Goal: Communication & Community: Participate in discussion

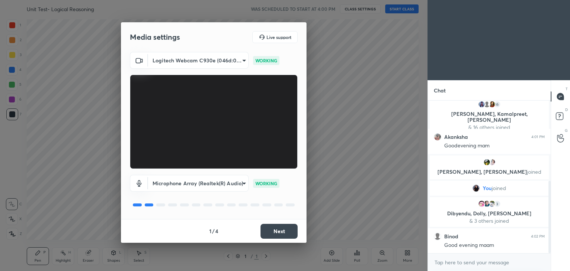
scroll to position [168, 0]
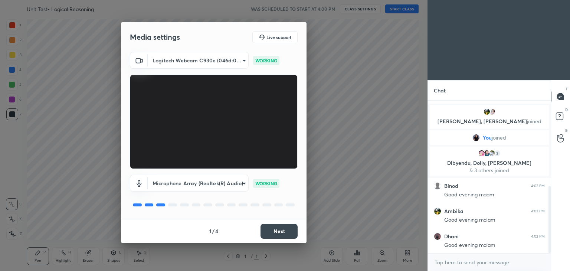
click at [275, 226] on button "Next" at bounding box center [278, 231] width 37 height 15
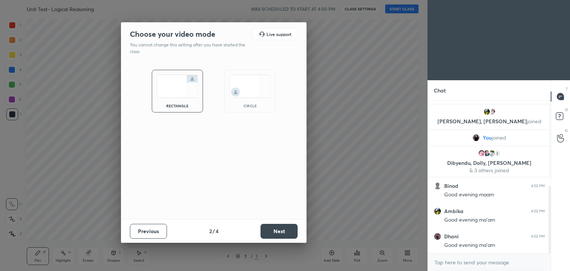
scroll to position [220, 0]
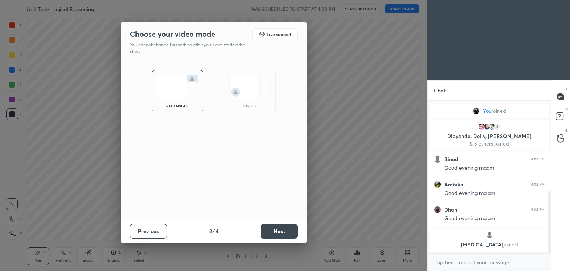
click at [257, 87] on img at bounding box center [250, 86] width 42 height 23
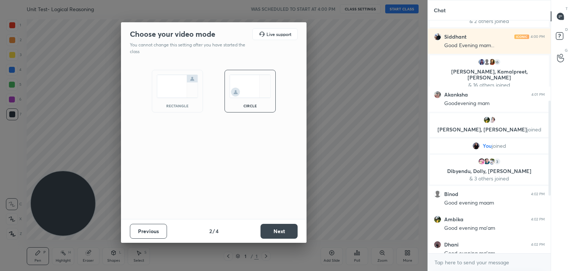
click at [267, 229] on button "Next" at bounding box center [278, 231] width 37 height 15
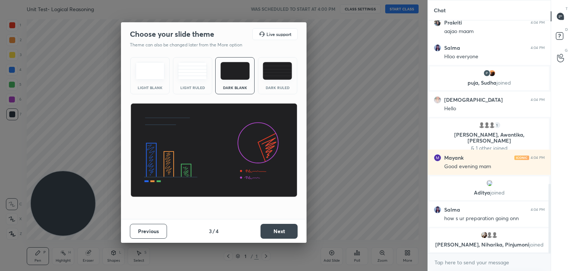
scroll to position [554, 0]
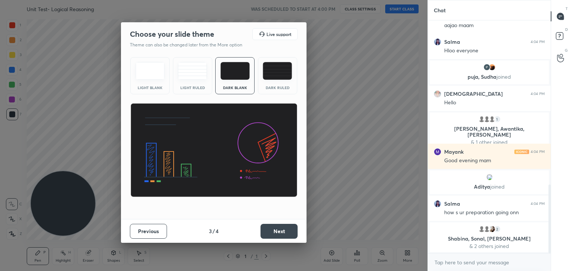
click at [269, 234] on button "Next" at bounding box center [278, 231] width 37 height 15
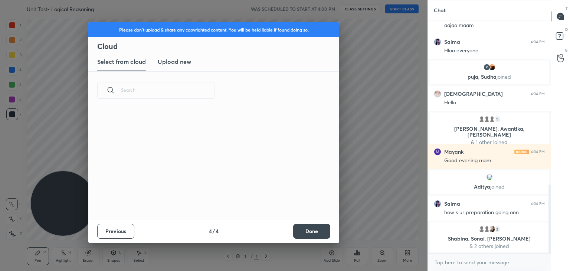
scroll to position [110, 238]
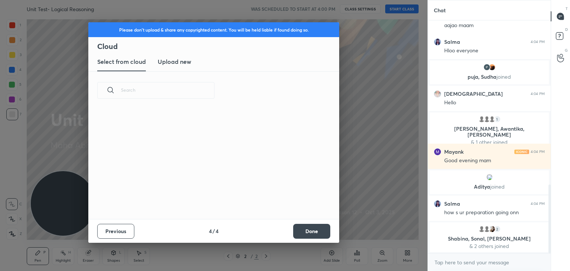
click at [300, 229] on button "Done" at bounding box center [311, 231] width 37 height 15
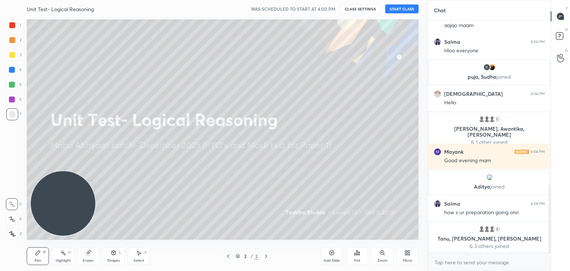
click at [405, 9] on button "START CLASS" at bounding box center [401, 8] width 33 height 9
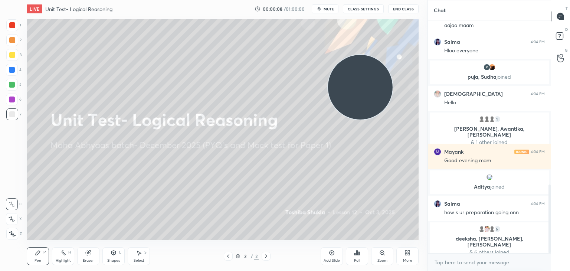
drag, startPoint x: 81, startPoint y: 208, endPoint x: 378, endPoint y: 92, distance: 319.4
click at [378, 92] on video at bounding box center [360, 87] width 65 height 65
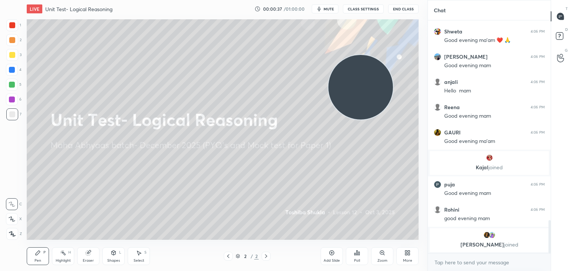
scroll to position [1241, 0]
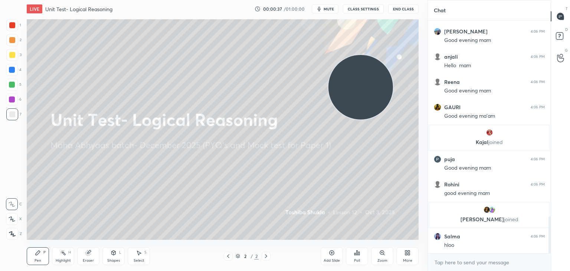
click at [409, 255] on icon at bounding box center [409, 254] width 2 height 2
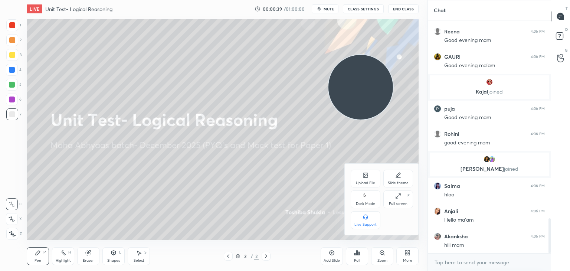
scroll to position [1316, 0]
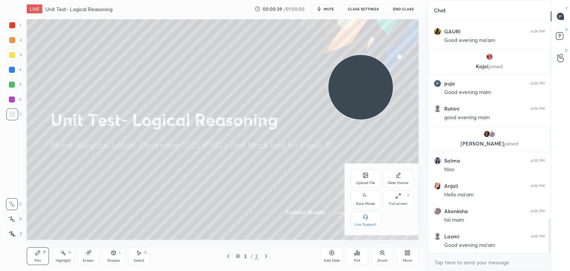
click at [366, 181] on div "Upload File" at bounding box center [365, 183] width 19 height 4
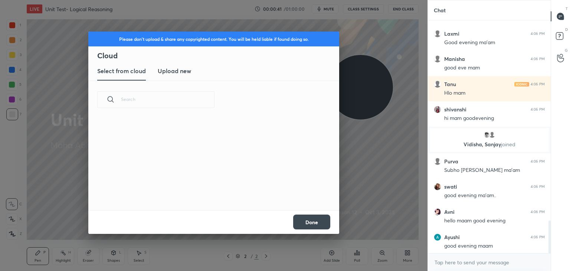
scroll to position [1419, 0]
click at [168, 68] on h3 "Upload new" at bounding box center [174, 70] width 33 height 9
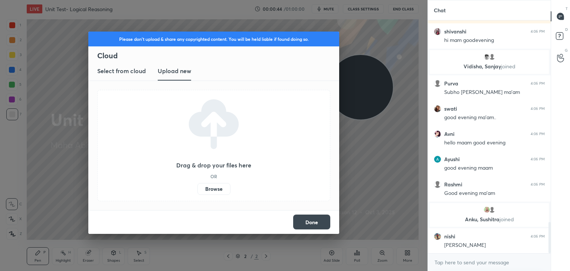
click at [221, 196] on div "Drag & drop your files here OR Browse" at bounding box center [213, 145] width 233 height 111
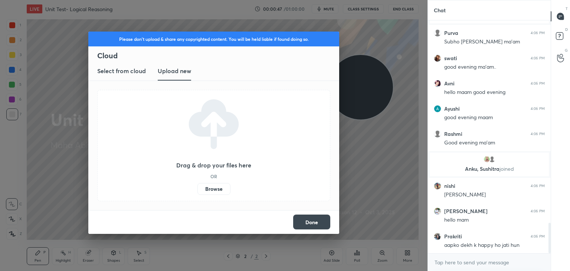
click at [204, 194] on label "Browse" at bounding box center [213, 189] width 33 height 12
click at [197, 194] on input "Browse" at bounding box center [197, 189] width 0 height 12
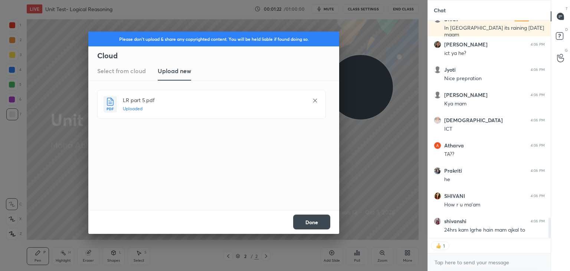
click at [312, 219] on button "Done" at bounding box center [311, 221] width 37 height 15
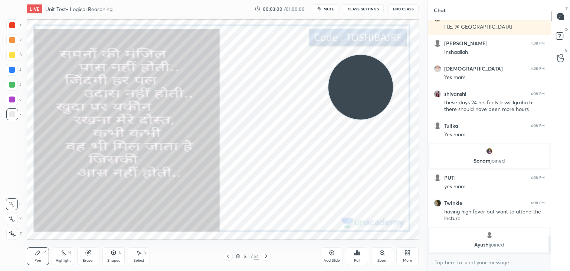
scroll to position [2827, 0]
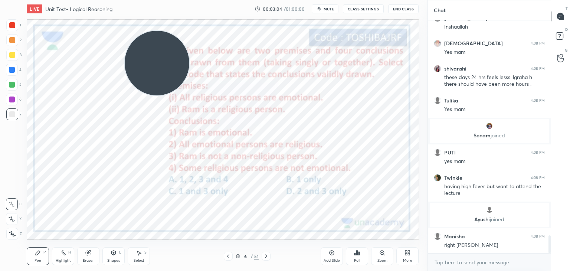
drag, startPoint x: 370, startPoint y: 85, endPoint x: 165, endPoint y: 61, distance: 206.2
click at [165, 61] on video at bounding box center [157, 63] width 65 height 65
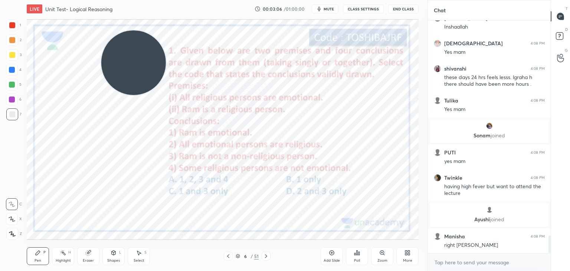
drag, startPoint x: 158, startPoint y: 60, endPoint x: 121, endPoint y: 59, distance: 36.4
click at [121, 59] on video at bounding box center [133, 62] width 65 height 65
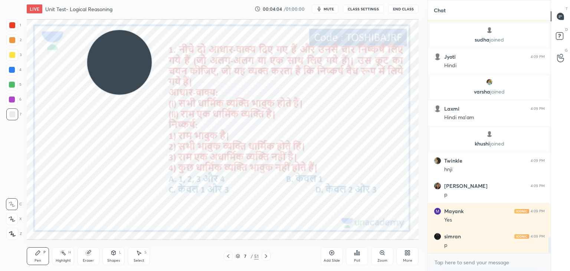
scroll to position [3079, 0]
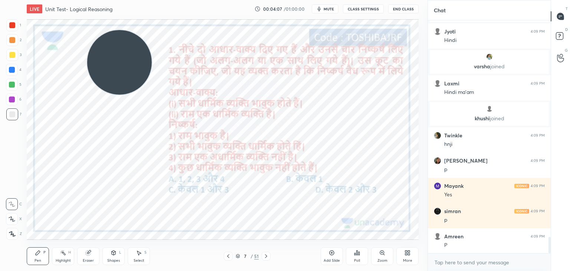
click at [352, 255] on div "Poll" at bounding box center [357, 256] width 22 height 18
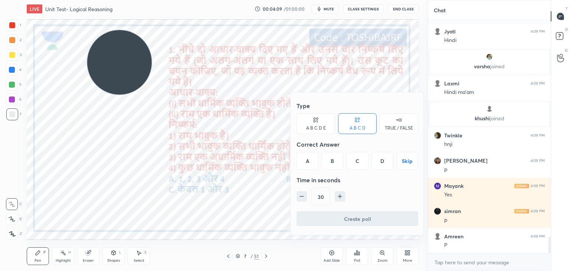
click at [351, 163] on div "C" at bounding box center [357, 161] width 22 height 18
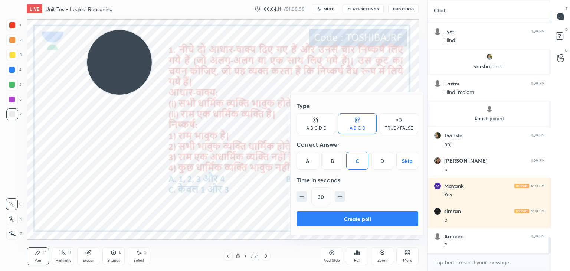
scroll to position [3104, 0]
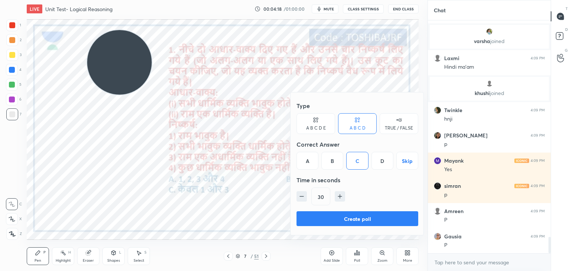
click at [341, 216] on button "Create poll" at bounding box center [357, 218] width 122 height 15
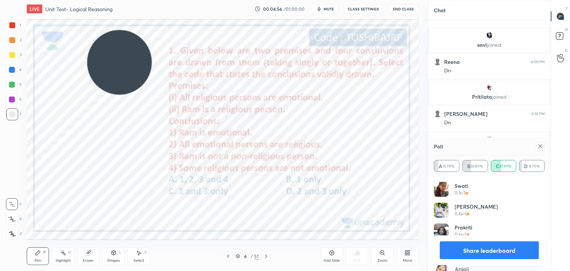
scroll to position [3360, 0]
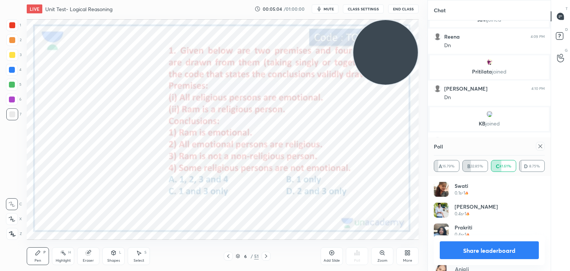
click at [17, 23] on div at bounding box center [12, 25] width 12 height 12
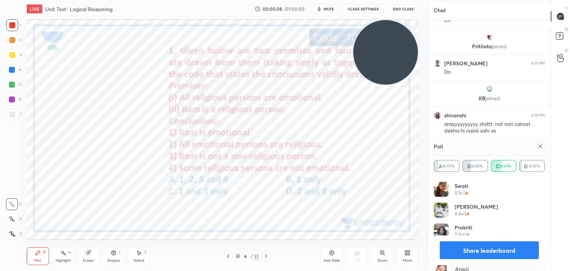
scroll to position [3412, 0]
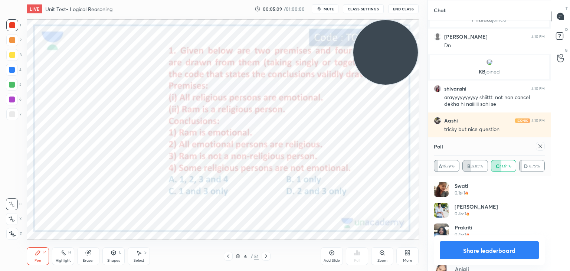
click at [10, 237] on div at bounding box center [12, 234] width 12 height 12
click at [13, 235] on icon at bounding box center [12, 234] width 6 height 4
click at [15, 231] on div at bounding box center [12, 234] width 12 height 12
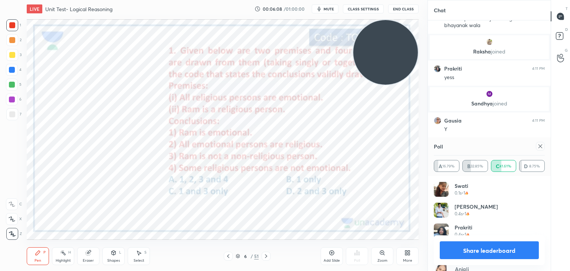
scroll to position [3662, 0]
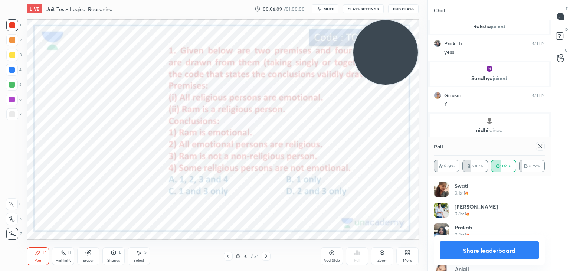
click at [16, 71] on div at bounding box center [12, 70] width 12 height 12
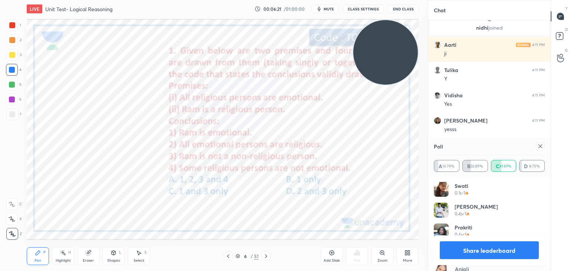
scroll to position [3768, 0]
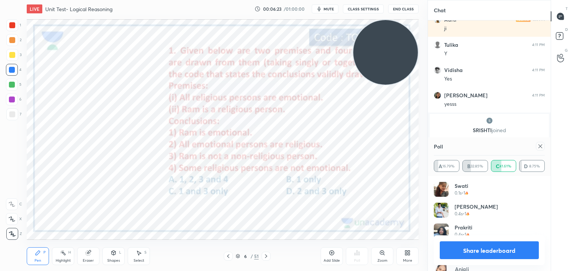
click at [539, 146] on icon at bounding box center [540, 146] width 6 height 6
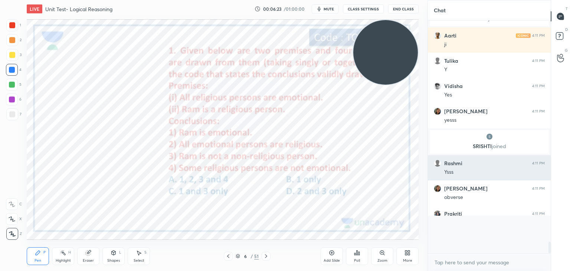
scroll to position [3, 2]
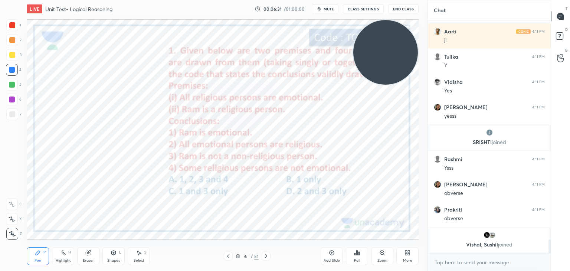
click at [65, 255] on rect at bounding box center [64, 254] width 4 height 4
click at [16, 233] on div at bounding box center [12, 234] width 12 height 12
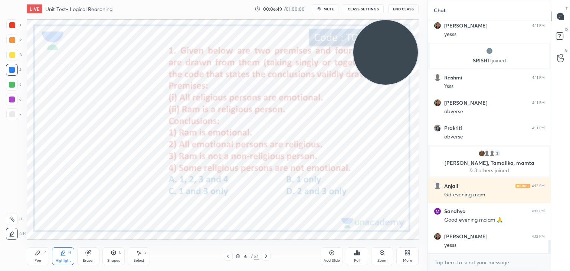
click at [10, 24] on div at bounding box center [12, 25] width 6 height 6
click at [34, 258] on div "Pen P" at bounding box center [38, 256] width 22 height 18
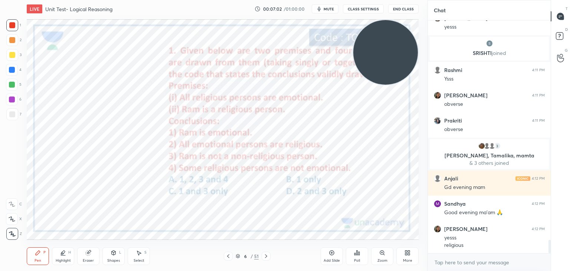
click at [332, 252] on icon at bounding box center [332, 253] width 6 height 6
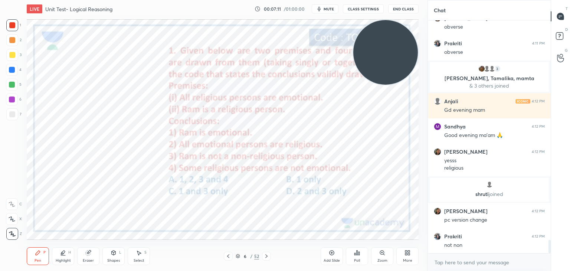
scroll to position [3879, 0]
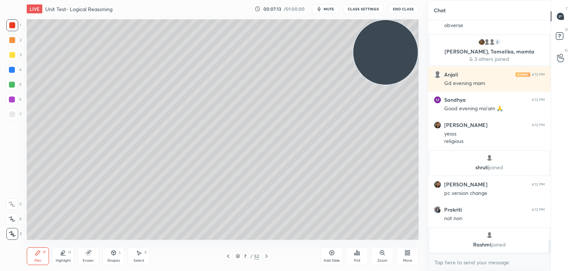
click at [13, 112] on div at bounding box center [12, 114] width 6 height 6
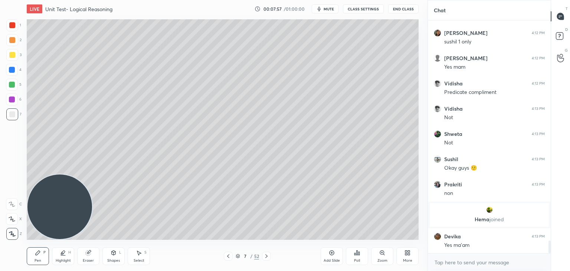
scroll to position [4120, 0]
click at [331, 251] on icon at bounding box center [331, 252] width 5 height 5
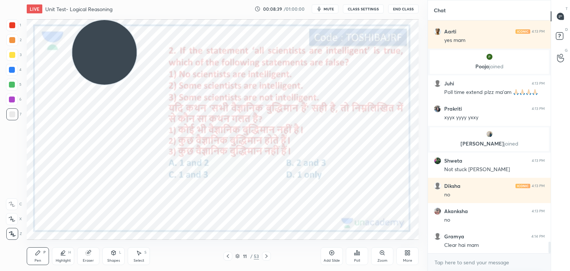
scroll to position [4499, 0]
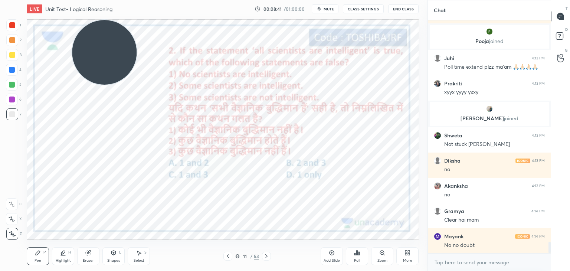
click at [356, 254] on icon at bounding box center [357, 253] width 6 height 6
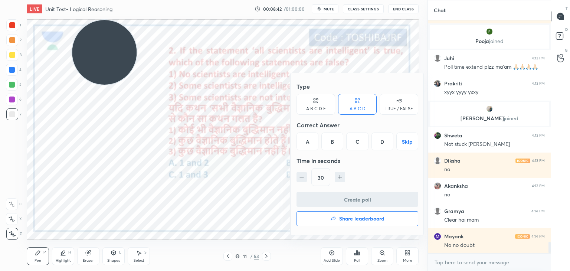
click at [355, 145] on div "C" at bounding box center [357, 141] width 22 height 18
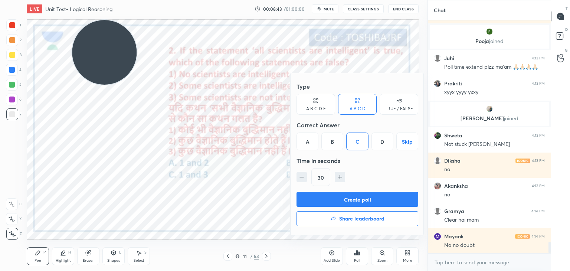
click at [344, 198] on button "Create poll" at bounding box center [357, 199] width 122 height 15
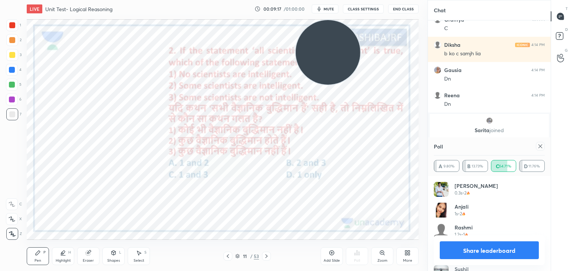
scroll to position [4798, 0]
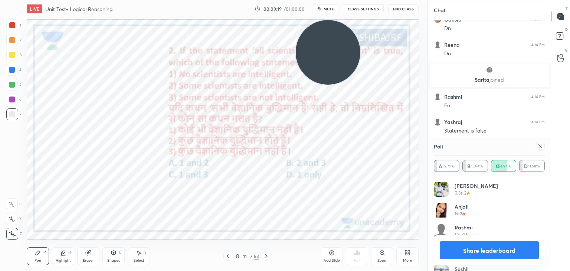
click at [115, 251] on icon at bounding box center [114, 252] width 4 height 4
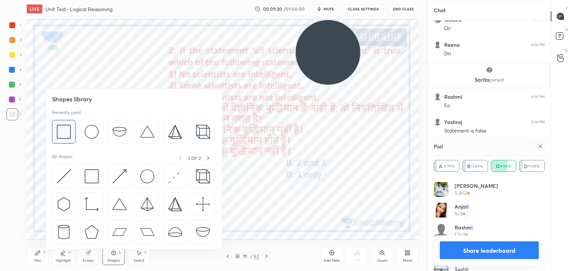
click at [65, 132] on img at bounding box center [64, 132] width 14 height 14
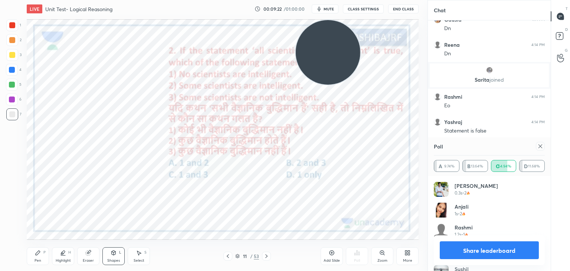
click at [11, 26] on div at bounding box center [12, 25] width 6 height 6
click at [35, 255] on icon at bounding box center [38, 253] width 6 height 6
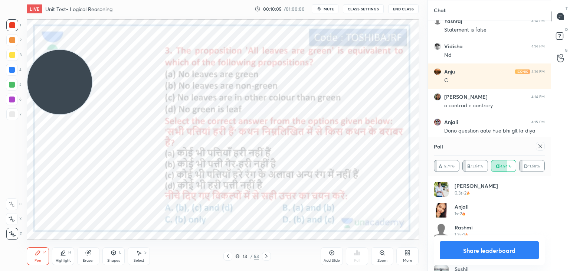
scroll to position [4950, 0]
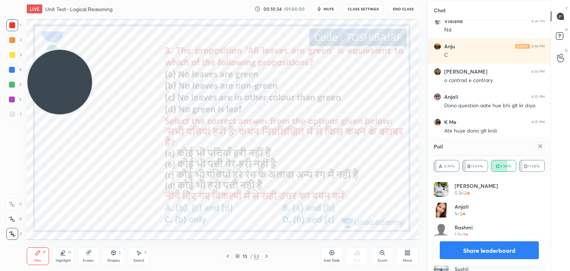
click at [539, 146] on icon at bounding box center [540, 146] width 6 height 6
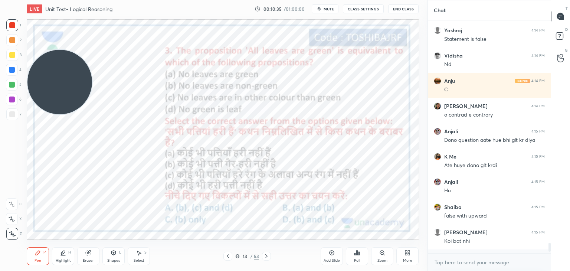
scroll to position [227, 121]
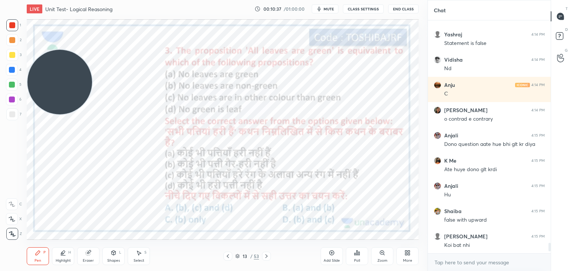
click at [355, 253] on icon at bounding box center [357, 253] width 6 height 6
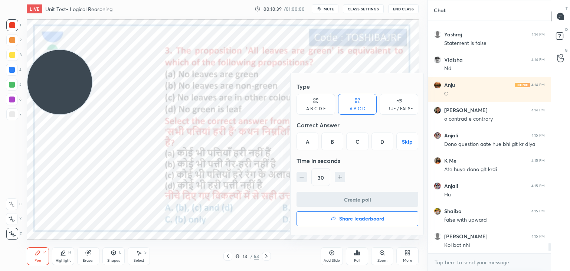
click at [383, 144] on div "D" at bounding box center [382, 141] width 22 height 18
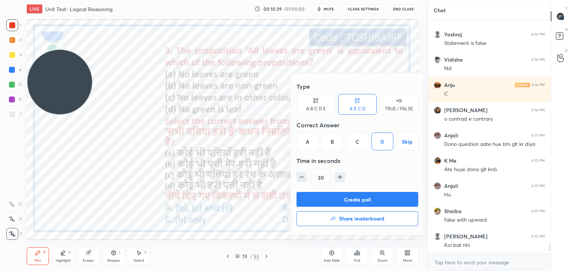
click at [364, 204] on button "Create poll" at bounding box center [357, 199] width 122 height 15
type textarea "x"
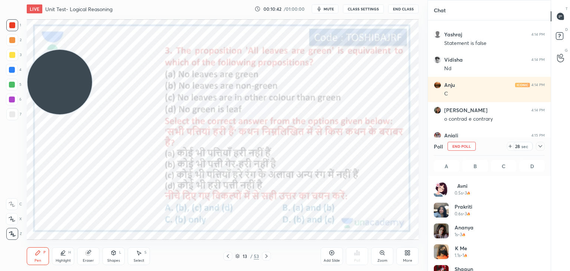
scroll to position [87, 109]
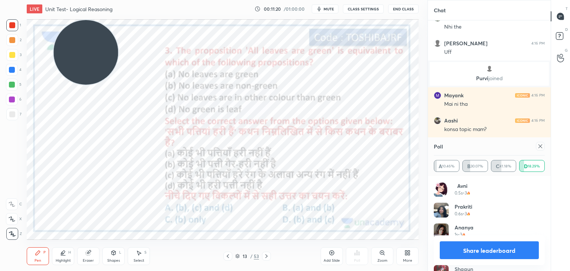
click at [10, 27] on div at bounding box center [12, 25] width 6 height 6
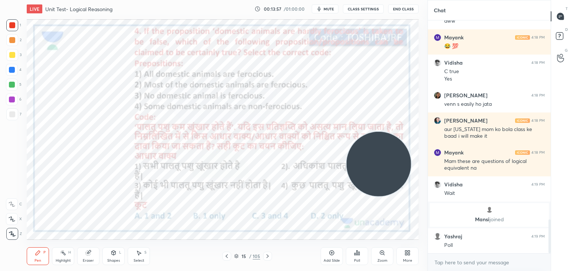
scroll to position [1367, 0]
click at [356, 254] on icon at bounding box center [357, 253] width 6 height 6
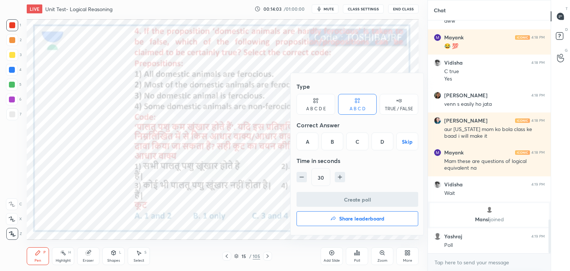
click at [305, 141] on div "A" at bounding box center [307, 141] width 22 height 18
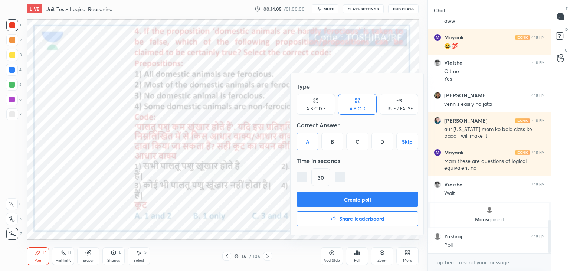
scroll to position [1394, 0]
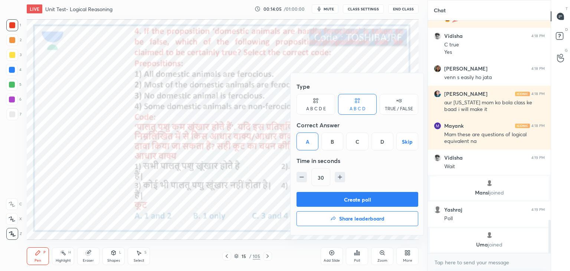
click at [328, 198] on button "Create poll" at bounding box center [357, 199] width 122 height 15
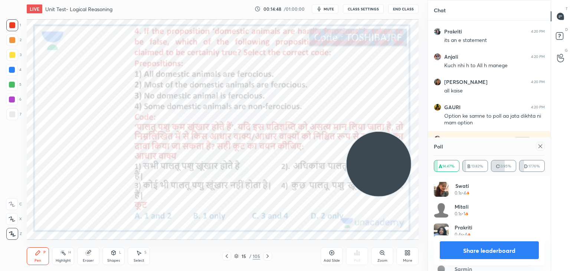
scroll to position [1714, 0]
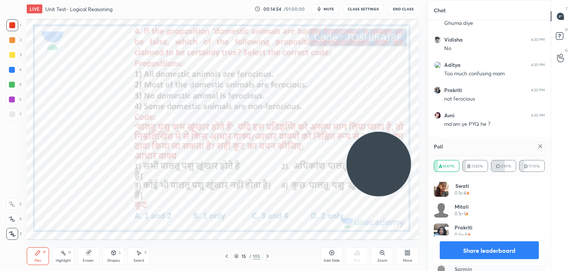
click at [539, 144] on icon at bounding box center [540, 146] width 6 height 6
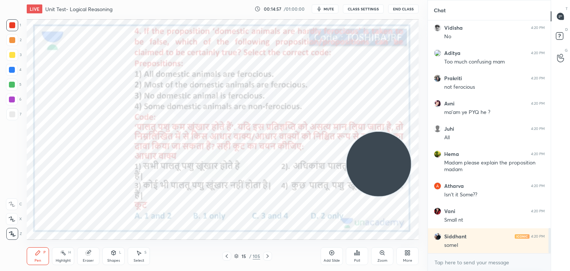
click at [324, 257] on div "Add Slide" at bounding box center [332, 256] width 22 height 18
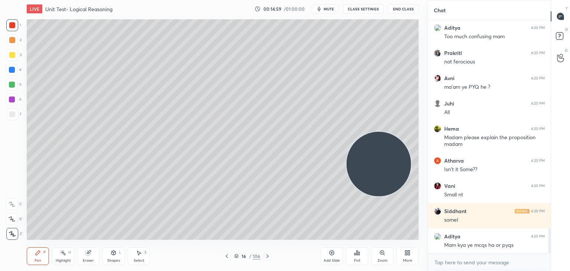
click at [13, 112] on div at bounding box center [12, 114] width 6 height 6
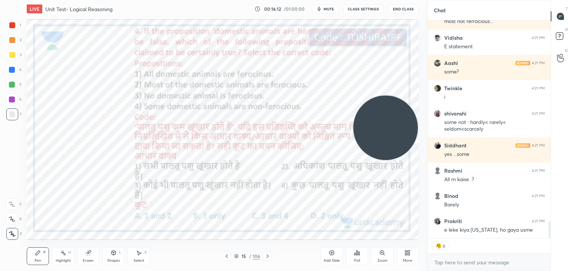
scroll to position [2610, 0]
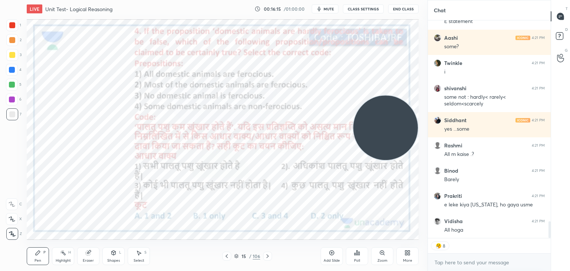
click at [13, 27] on div at bounding box center [12, 25] width 6 height 6
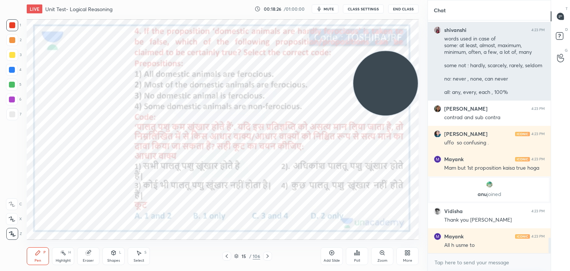
scroll to position [3218, 0]
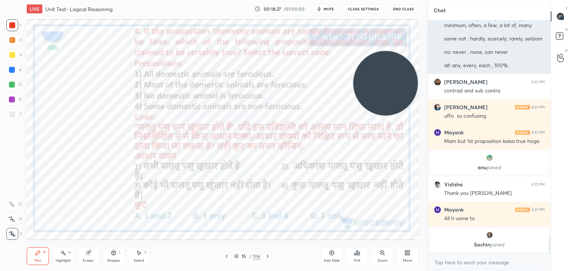
click at [450, 47] on div "words used in case of some: at least, almost, maximum, minimum, often, a few, a…" at bounding box center [494, 39] width 101 height 61
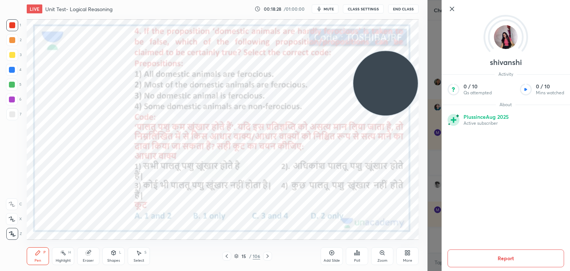
click at [432, 24] on div "shivanshi Activity 0 / 10 Qs attempted 0 / 10 Mins watched About Plus since Aug…" at bounding box center [498, 135] width 142 height 271
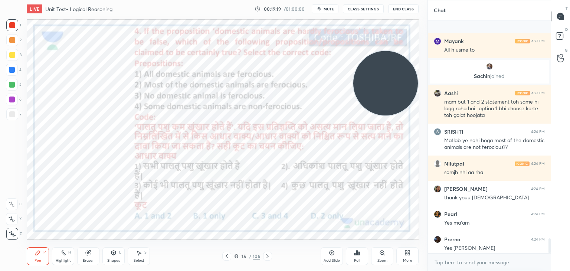
scroll to position [3427, 0]
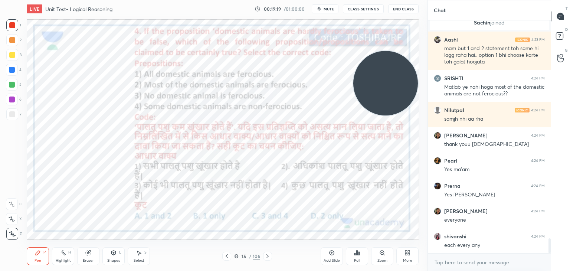
drag, startPoint x: 550, startPoint y: 244, endPoint x: 552, endPoint y: 264, distance: 20.2
click at [552, 264] on div "Chat Mayank 4:23 PM All h usme to Sachin joined Aashi 4:23 PM mam but 1 and 2 s…" at bounding box center [498, 135] width 142 height 271
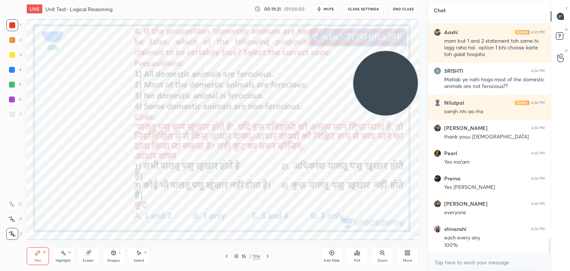
scroll to position [3461, 0]
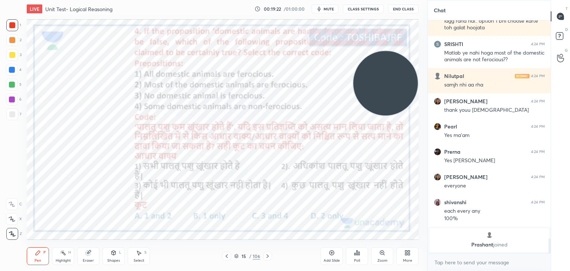
click at [328, 252] on div "Add Slide" at bounding box center [332, 256] width 22 height 18
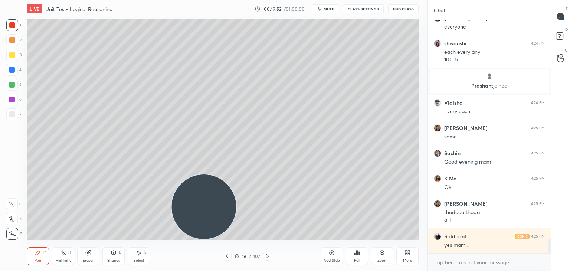
scroll to position [3605, 0]
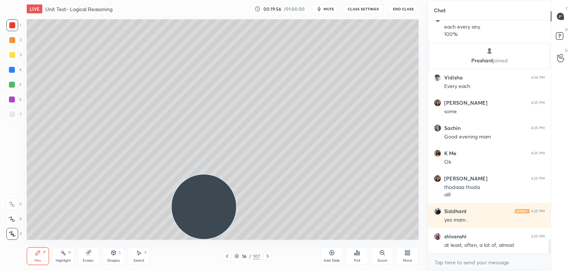
click at [328, 253] on div "Add Slide" at bounding box center [332, 256] width 22 height 18
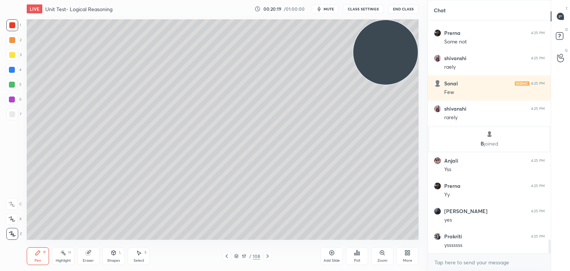
scroll to position [3748, 0]
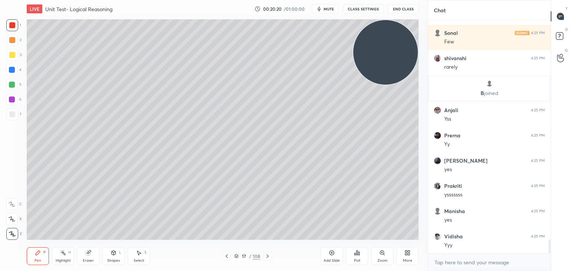
click at [14, 113] on div at bounding box center [12, 114] width 6 height 6
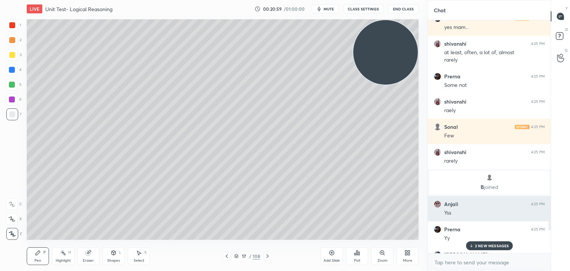
scroll to position [3612, 0]
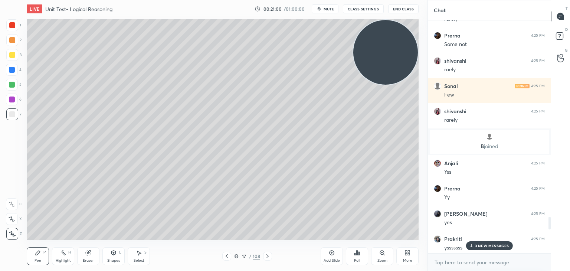
drag, startPoint x: 550, startPoint y: 247, endPoint x: 541, endPoint y: 225, distance: 23.4
click at [541, 225] on div "Sonia 4:25 PM thodaaa thoda alll Siddhant 4:25 PM yes mam... shivanshi 4:25 PM …" at bounding box center [489, 136] width 123 height 233
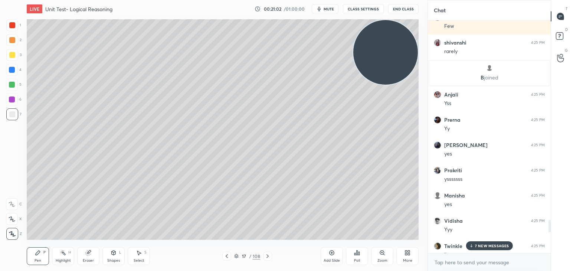
click at [479, 246] on p "7 NEW MESSAGES" at bounding box center [492, 245] width 34 height 4
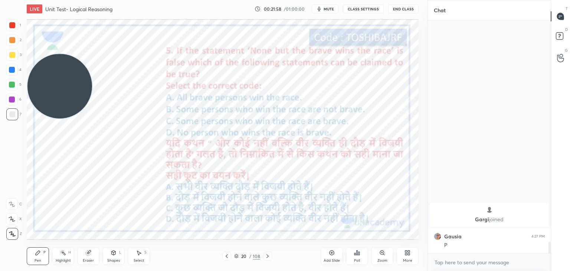
scroll to position [4275, 0]
click at [354, 254] on icon at bounding box center [354, 254] width 1 height 2
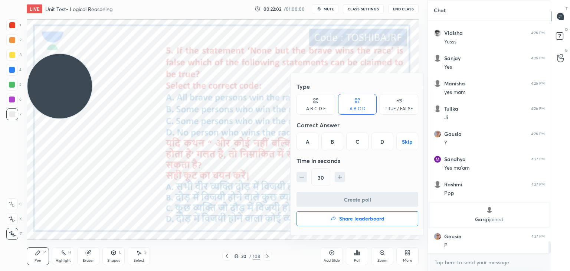
click at [338, 142] on div "B" at bounding box center [332, 141] width 22 height 18
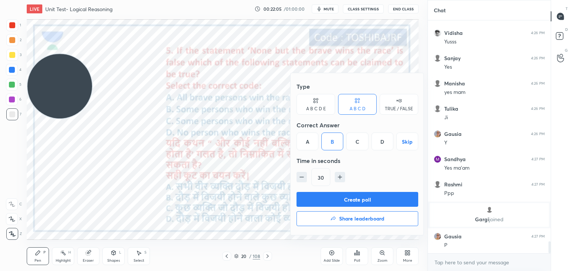
click at [339, 196] on button "Create poll" at bounding box center [357, 199] width 122 height 15
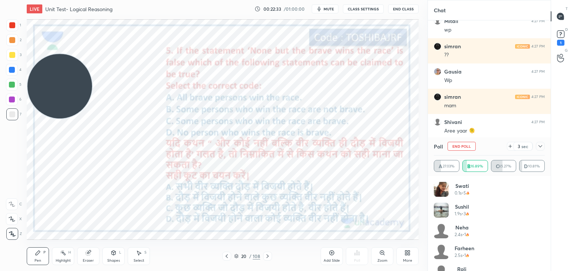
scroll to position [3, 2]
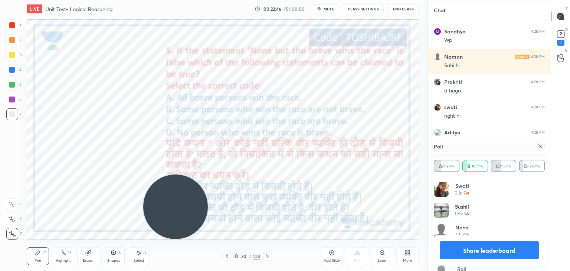
click at [16, 25] on div at bounding box center [12, 25] width 12 height 12
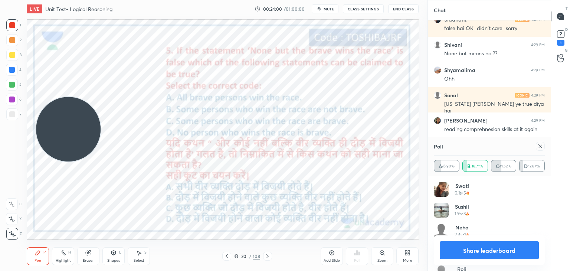
scroll to position [5377, 0]
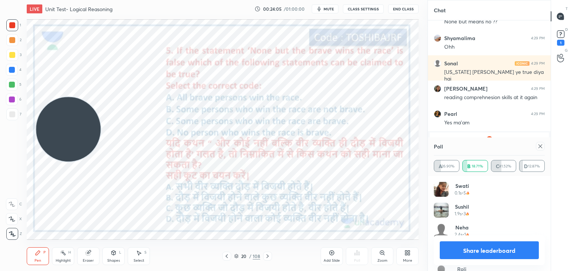
click at [331, 249] on div "Add Slide" at bounding box center [332, 256] width 22 height 18
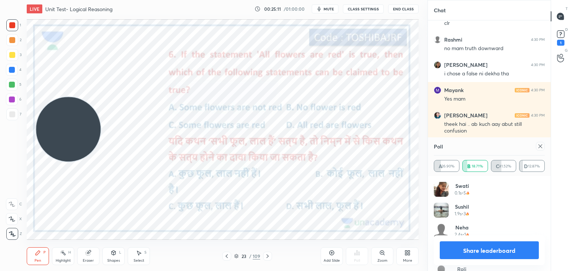
scroll to position [5913, 0]
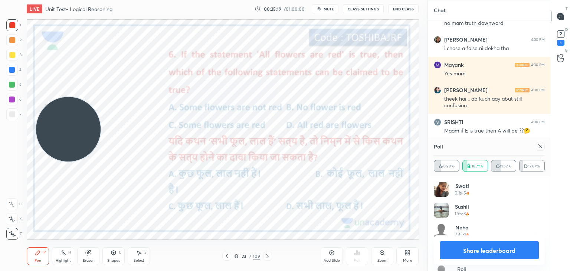
click at [540, 147] on icon at bounding box center [540, 146] width 6 height 6
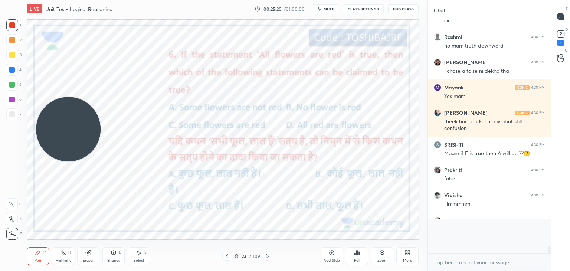
scroll to position [227, 121]
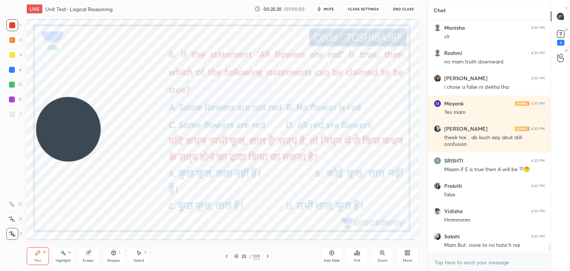
click at [359, 250] on icon at bounding box center [357, 253] width 6 height 6
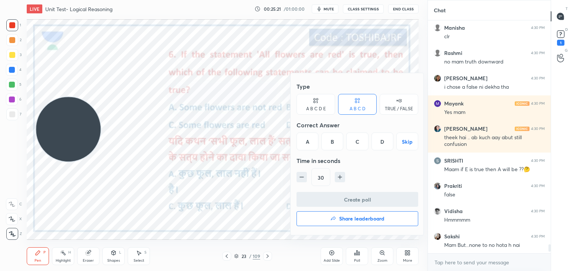
click at [355, 144] on div "C" at bounding box center [357, 141] width 22 height 18
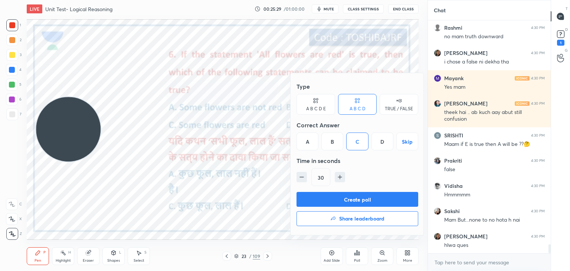
click at [267, 197] on div at bounding box center [285, 135] width 570 height 271
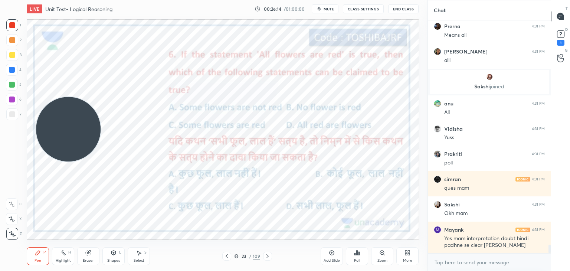
scroll to position [6041, 0]
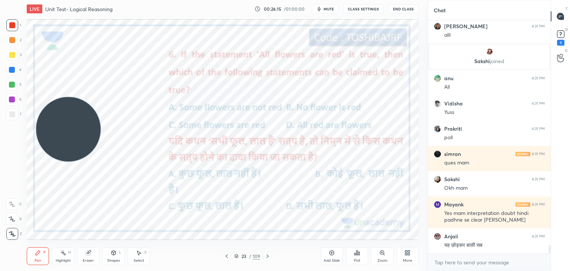
click at [352, 256] on div "Poll" at bounding box center [357, 256] width 22 height 18
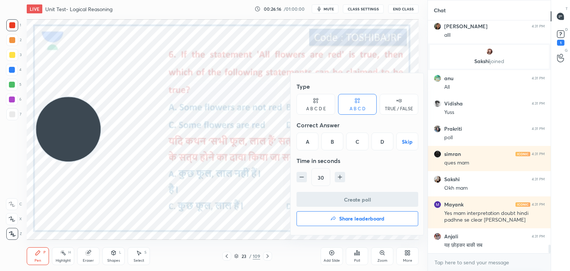
click at [355, 145] on div "C" at bounding box center [357, 141] width 22 height 18
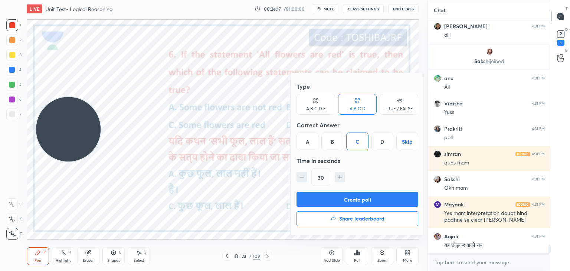
click at [343, 197] on button "Create poll" at bounding box center [357, 199] width 122 height 15
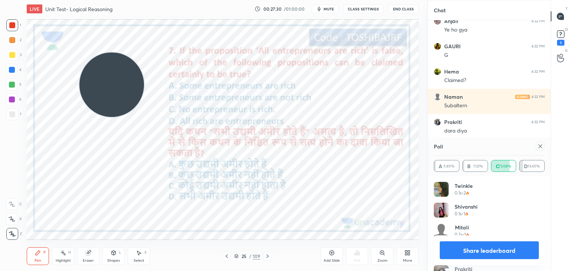
scroll to position [6498, 0]
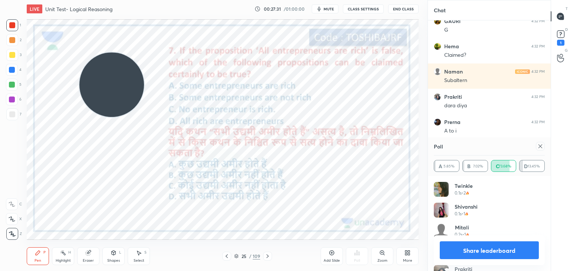
click at [537, 145] on icon at bounding box center [540, 146] width 6 height 6
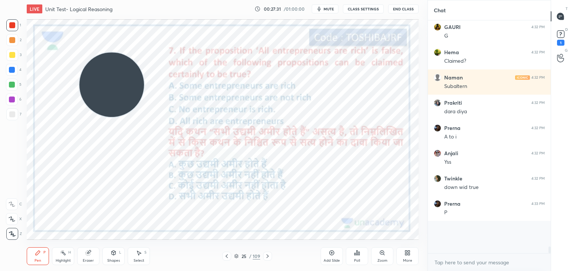
scroll to position [6482, 0]
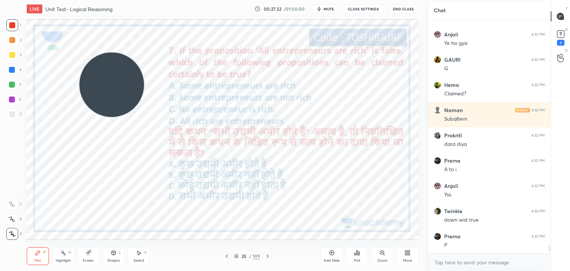
click at [357, 251] on icon at bounding box center [357, 252] width 1 height 4
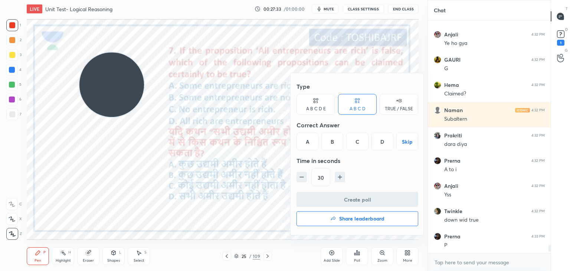
click at [333, 147] on div "B" at bounding box center [332, 141] width 22 height 18
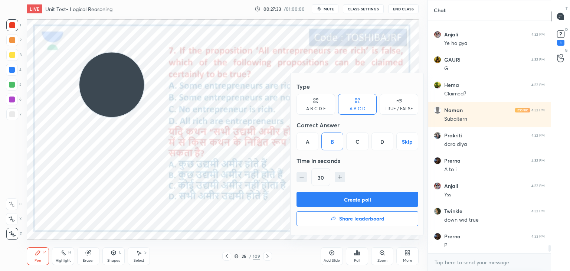
click at [336, 201] on button "Create poll" at bounding box center [357, 199] width 122 height 15
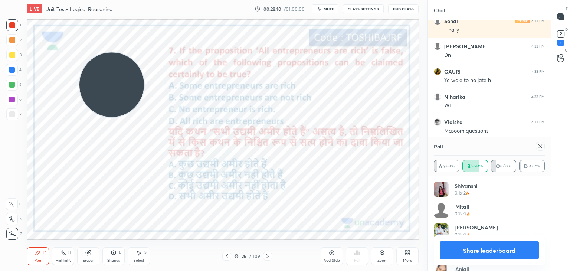
click at [327, 244] on div "Add Slide Poll Zoom More" at bounding box center [370, 256] width 98 height 42
click at [329, 253] on icon at bounding box center [332, 253] width 6 height 6
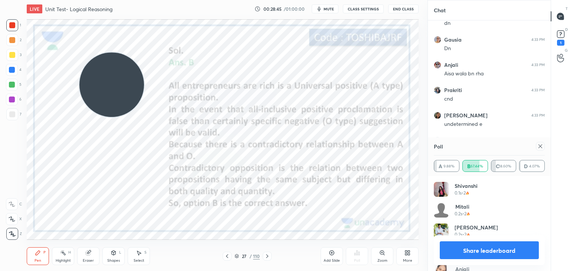
scroll to position [6984, 0]
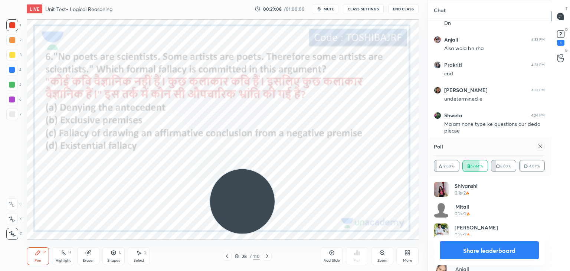
click at [569, 138] on div "T Messages (T) D Doubts (D) 1 G Raise Hand (G)" at bounding box center [560, 135] width 19 height 271
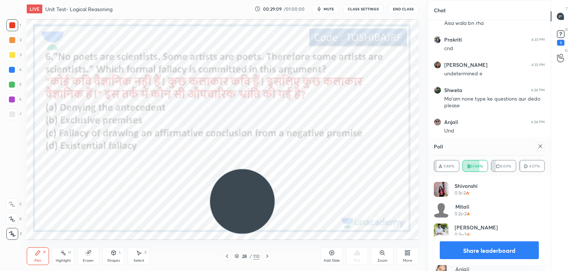
click at [542, 144] on icon at bounding box center [540, 146] width 6 height 6
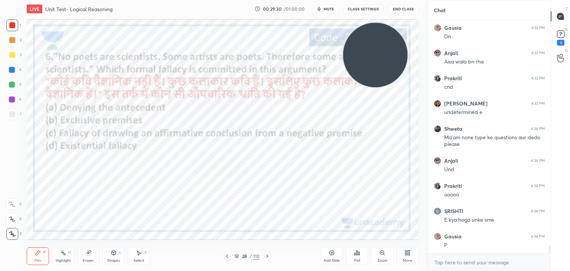
scroll to position [6996, 0]
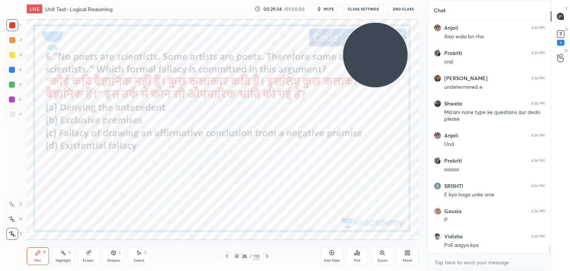
click at [354, 252] on icon at bounding box center [357, 253] width 6 height 6
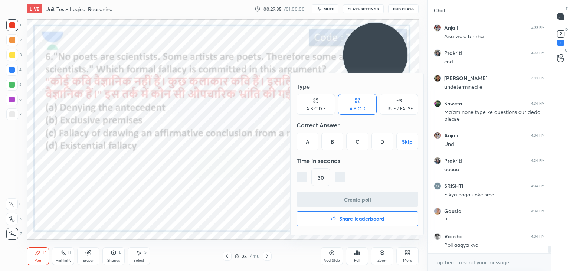
click at [357, 139] on div "C" at bounding box center [357, 141] width 22 height 18
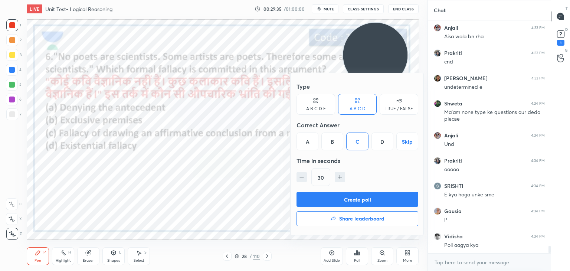
click at [347, 197] on button "Create poll" at bounding box center [357, 199] width 122 height 15
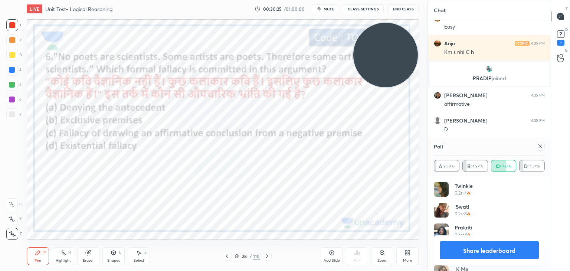
scroll to position [7122, 0]
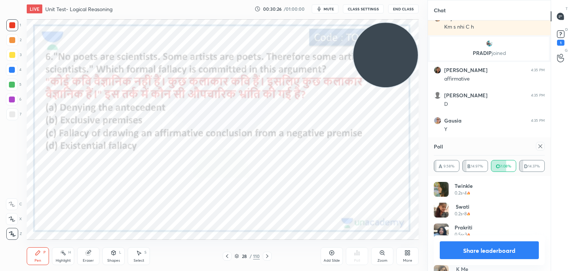
click at [538, 142] on div at bounding box center [540, 146] width 9 height 9
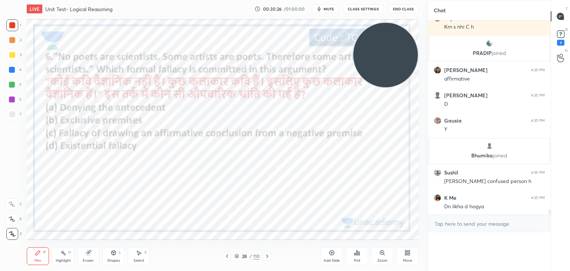
scroll to position [0, 2]
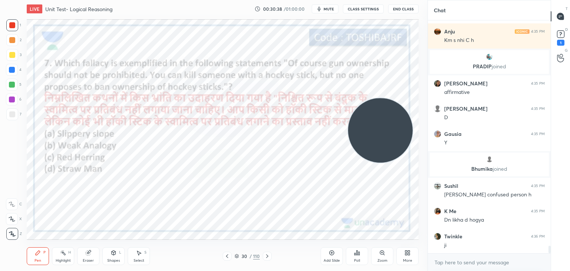
drag, startPoint x: 398, startPoint y: 63, endPoint x: 393, endPoint y: 138, distance: 75.5
click at [393, 138] on video at bounding box center [380, 130] width 65 height 65
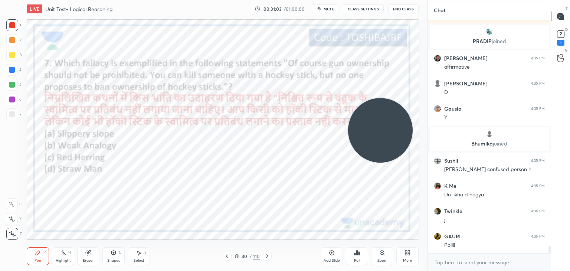
click at [360, 254] on div "Poll" at bounding box center [357, 256] width 22 height 18
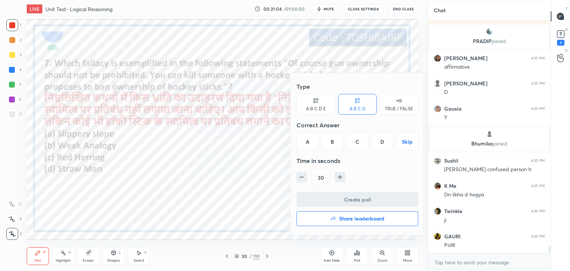
click at [328, 141] on div "B" at bounding box center [332, 141] width 22 height 18
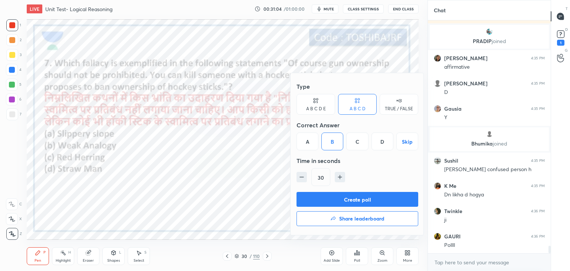
click at [338, 201] on button "Create poll" at bounding box center [357, 199] width 122 height 15
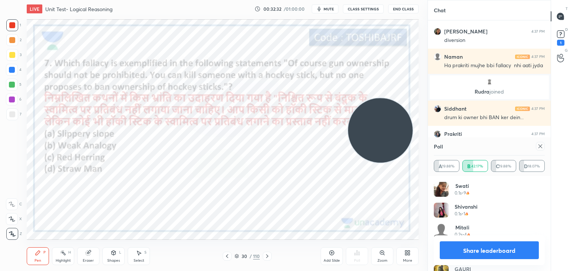
scroll to position [7711, 0]
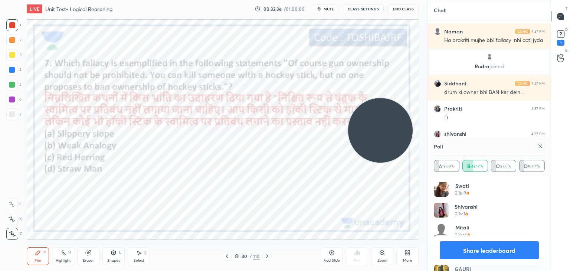
click at [541, 144] on icon at bounding box center [540, 146] width 6 height 6
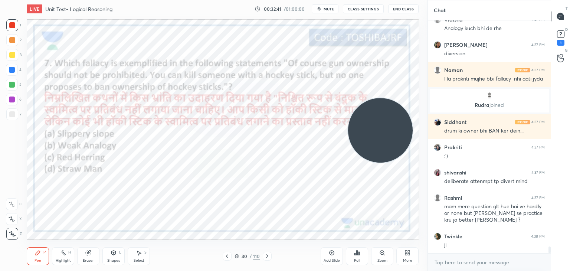
scroll to position [7697, 0]
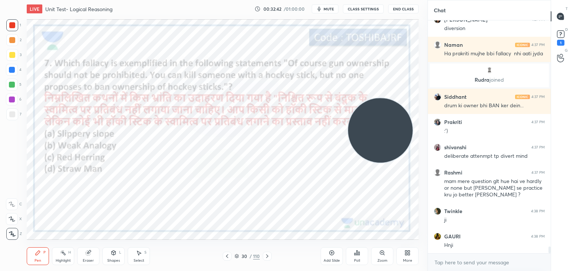
click at [88, 255] on icon at bounding box center [88, 252] width 5 height 5
click at [11, 236] on span "Erase all" at bounding box center [11, 233] width 11 height 5
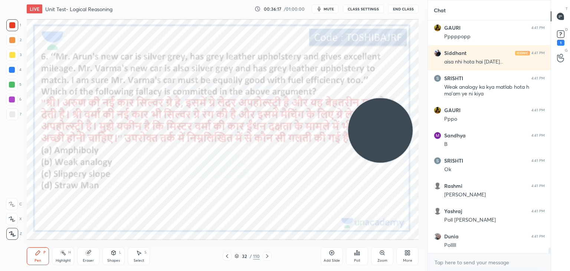
scroll to position [9246, 0]
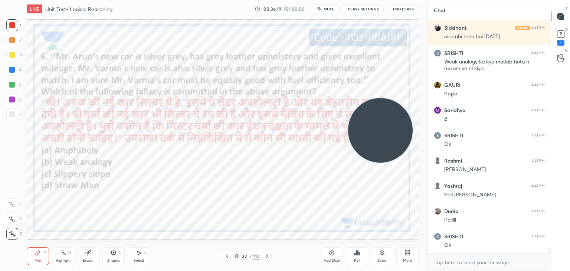
click at [356, 253] on icon at bounding box center [357, 253] width 6 height 6
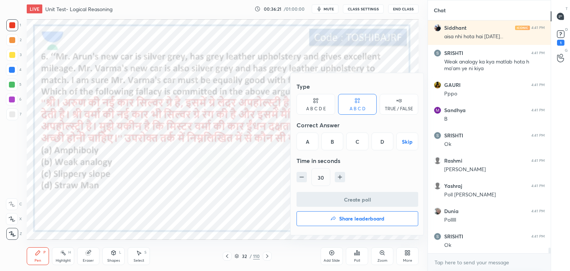
click at [333, 141] on div "B" at bounding box center [332, 141] width 22 height 18
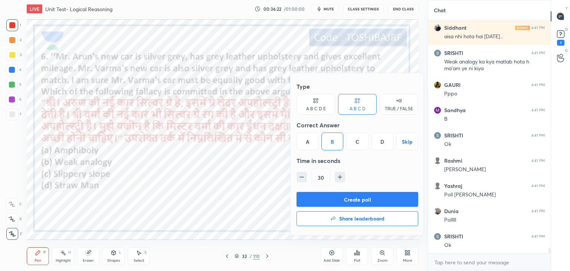
click at [335, 199] on button "Create poll" at bounding box center [357, 199] width 122 height 15
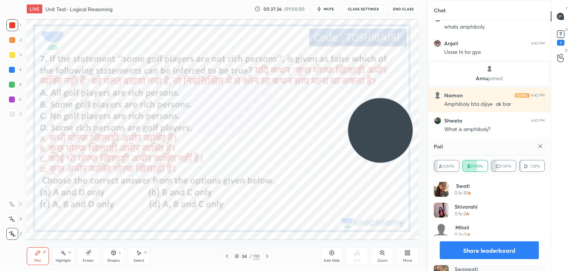
scroll to position [9230, 0]
click at [537, 145] on icon at bounding box center [540, 146] width 6 height 6
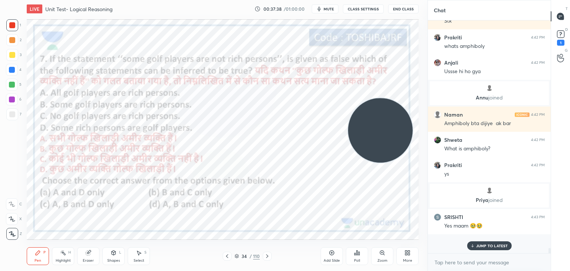
scroll to position [160, 121]
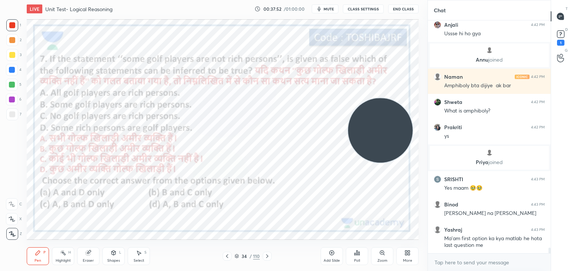
click at [355, 254] on icon at bounding box center [354, 254] width 1 height 2
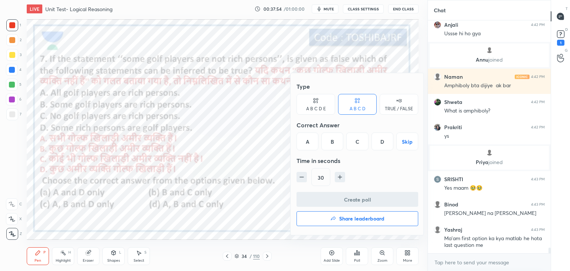
click at [353, 142] on div "C" at bounding box center [357, 141] width 22 height 18
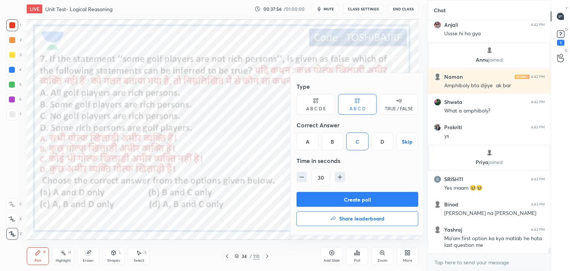
click at [343, 198] on button "Create poll" at bounding box center [357, 199] width 122 height 15
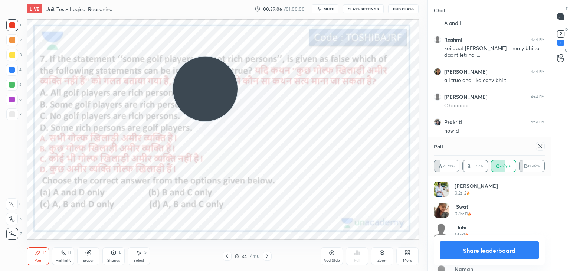
scroll to position [9730, 0]
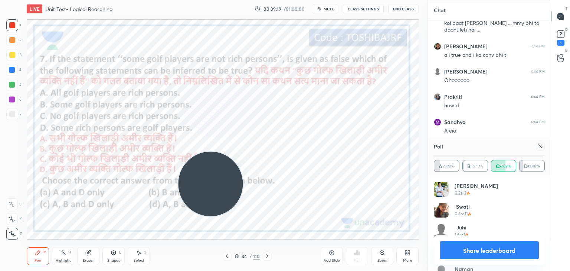
click at [540, 145] on icon at bounding box center [540, 146] width 6 height 6
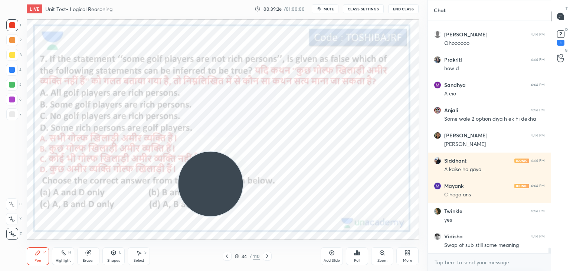
scroll to position [9793, 0]
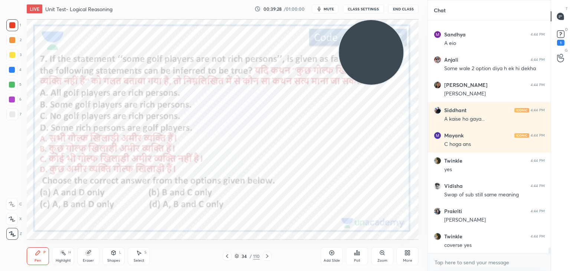
click at [329, 257] on div "Add Slide" at bounding box center [332, 256] width 22 height 18
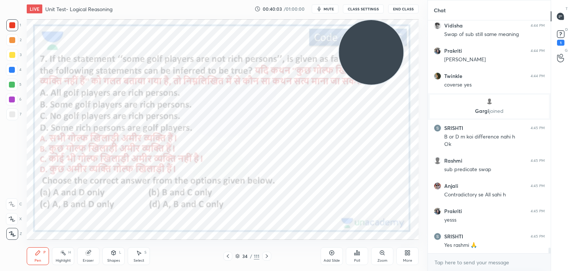
click at [325, 250] on div "Add Slide" at bounding box center [332, 256] width 22 height 18
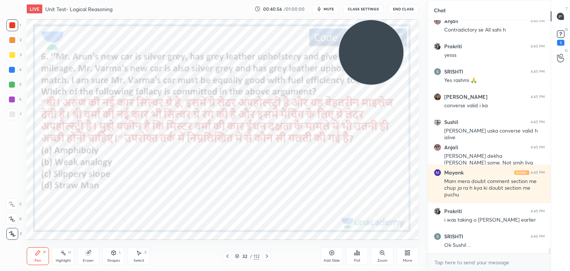
scroll to position [9992, 0]
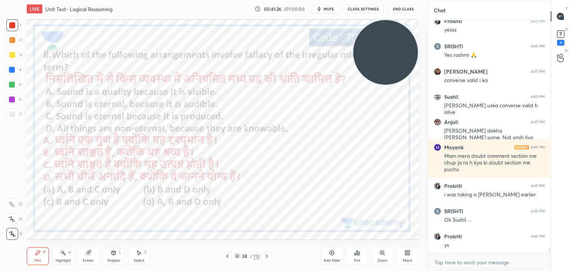
click at [357, 254] on icon at bounding box center [357, 252] width 1 height 4
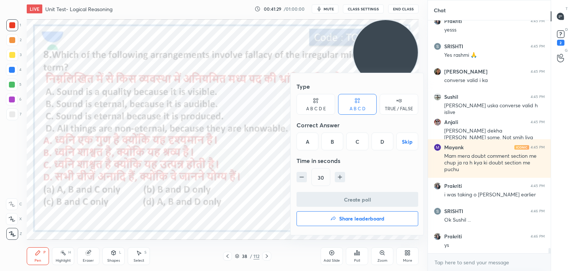
scroll to position [10024, 0]
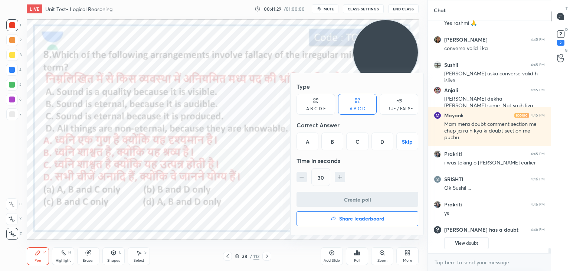
click at [331, 144] on div "B" at bounding box center [332, 141] width 22 height 18
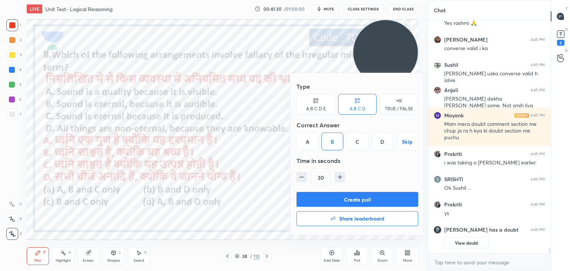
click at [343, 198] on button "Create poll" at bounding box center [357, 199] width 122 height 15
type textarea "x"
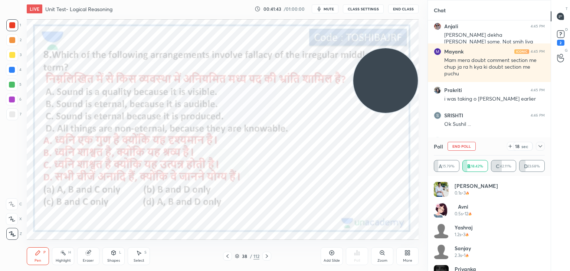
scroll to position [9993, 0]
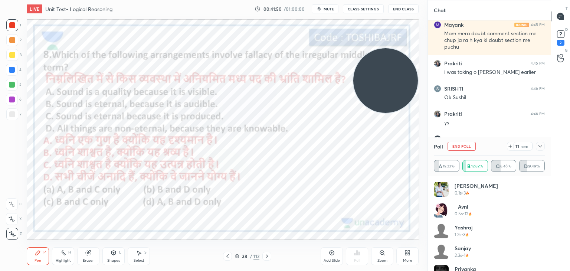
click at [13, 40] on div at bounding box center [12, 40] width 6 height 6
click at [14, 24] on div at bounding box center [12, 25] width 6 height 6
click at [18, 110] on div "7" at bounding box center [13, 114] width 15 height 12
click at [12, 27] on div at bounding box center [12, 25] width 6 height 6
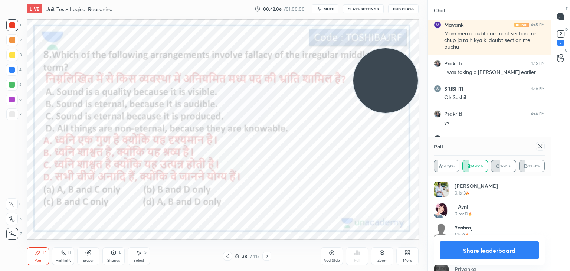
scroll to position [10005, 0]
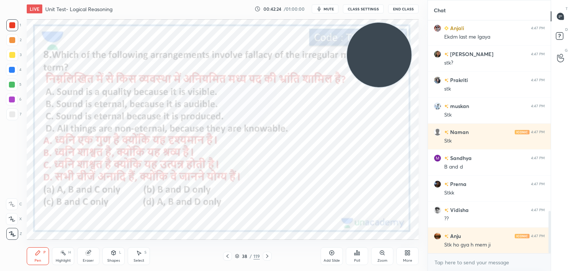
drag, startPoint x: 73, startPoint y: 208, endPoint x: 392, endPoint y: 59, distance: 352.0
click at [392, 59] on video at bounding box center [379, 55] width 65 height 65
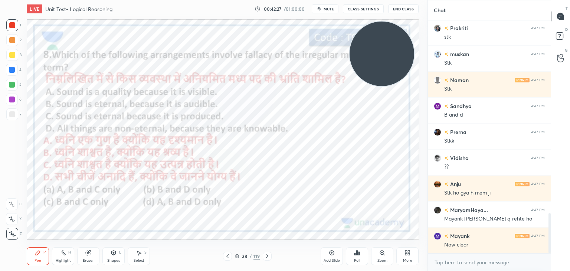
scroll to position [1120, 0]
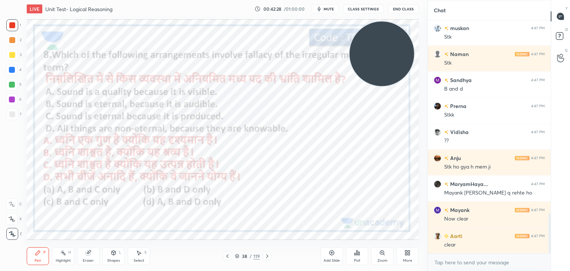
click at [392, 59] on video at bounding box center [381, 54] width 65 height 65
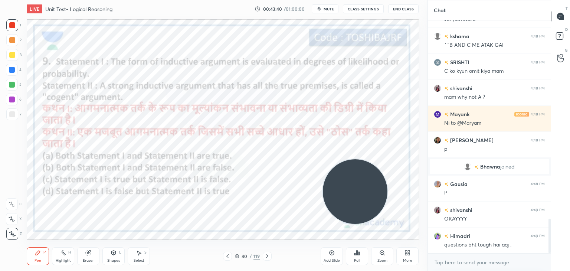
scroll to position [1343, 0]
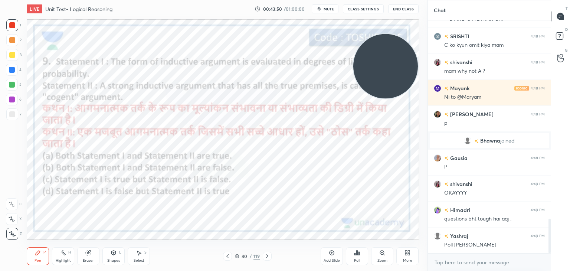
click at [355, 255] on icon at bounding box center [354, 254] width 1 height 2
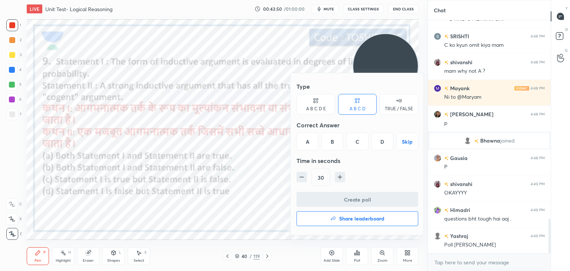
click at [310, 140] on div "A" at bounding box center [307, 141] width 22 height 18
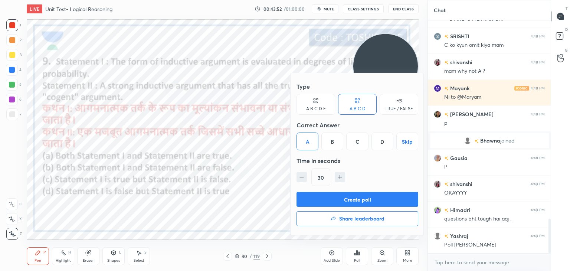
click at [335, 199] on button "Create poll" at bounding box center [357, 199] width 122 height 15
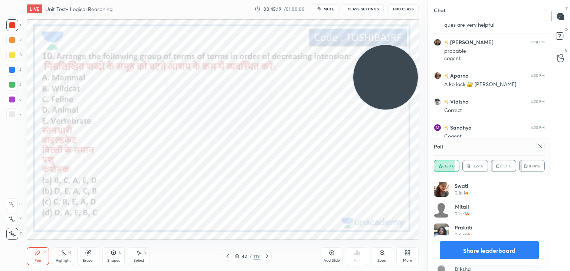
scroll to position [1719, 0]
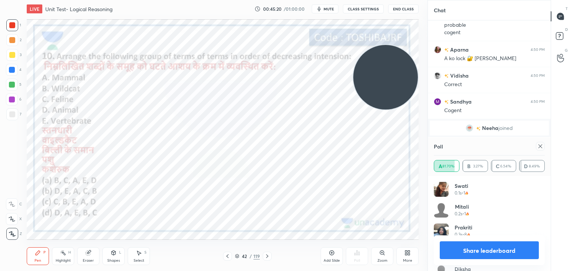
click at [538, 145] on icon at bounding box center [540, 146] width 6 height 6
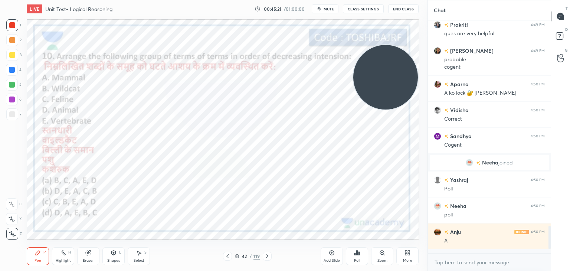
scroll to position [167, 121]
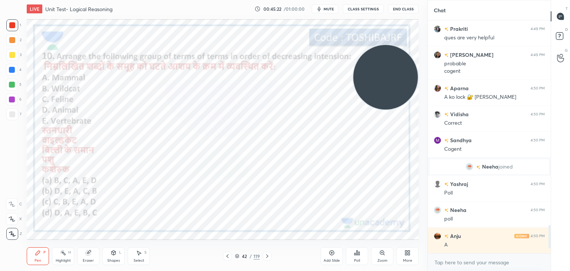
click at [355, 252] on icon at bounding box center [357, 253] width 6 height 6
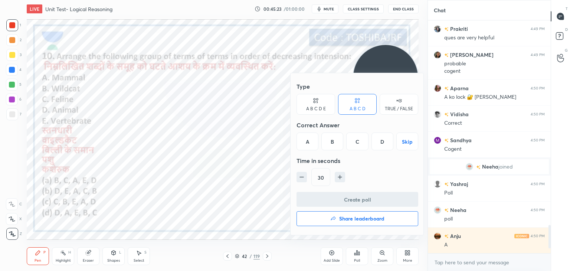
click at [305, 142] on div "A" at bounding box center [307, 141] width 22 height 18
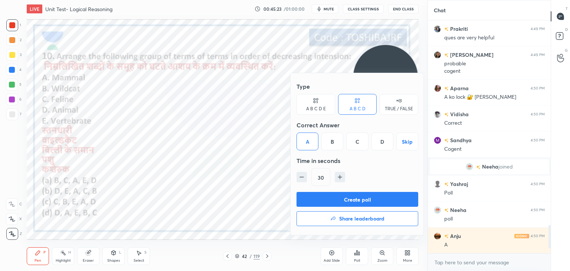
click at [325, 208] on div "Create poll Share leaderboard" at bounding box center [357, 210] width 122 height 37
click at [329, 197] on button "Create poll" at bounding box center [357, 199] width 122 height 15
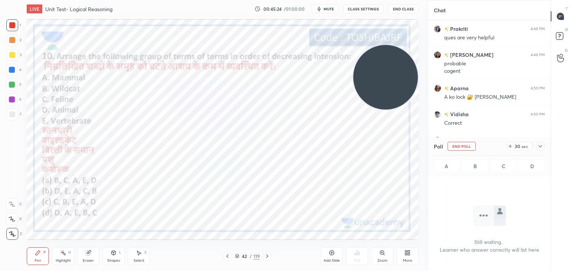
scroll to position [198, 121]
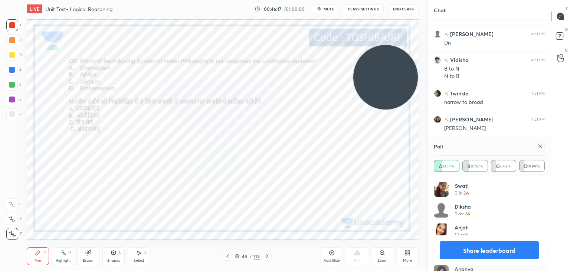
click at [378, 249] on div "Zoom" at bounding box center [382, 256] width 22 height 18
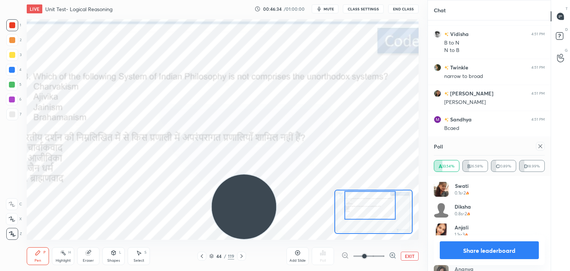
scroll to position [2178, 0]
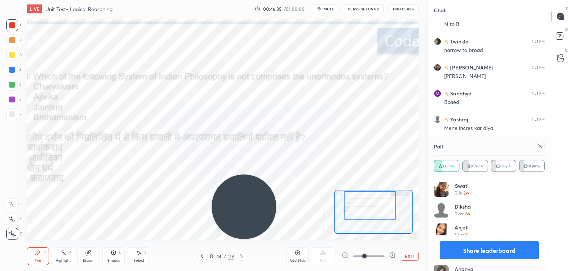
click at [407, 256] on button "EXIT" at bounding box center [410, 256] width 18 height 9
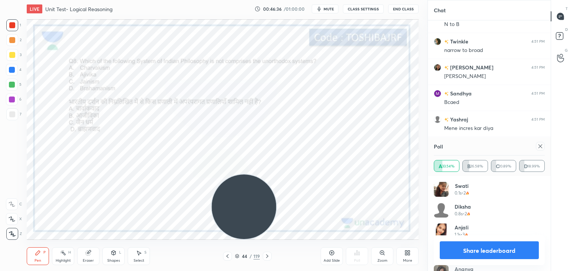
click at [384, 252] on icon at bounding box center [382, 252] width 4 height 4
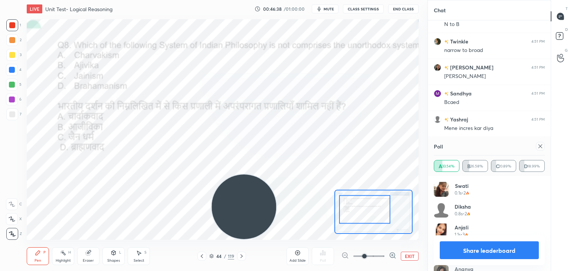
click at [407, 253] on button "EXIT" at bounding box center [410, 256] width 18 height 9
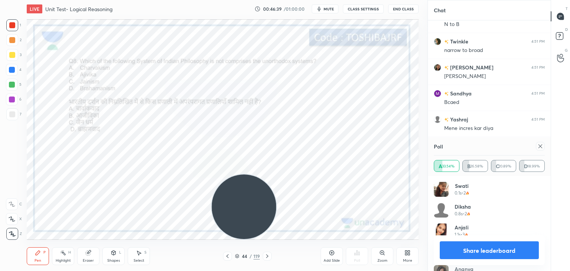
click at [539, 147] on icon at bounding box center [540, 146] width 6 height 6
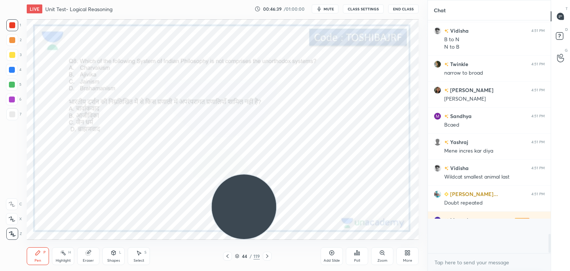
scroll to position [230, 121]
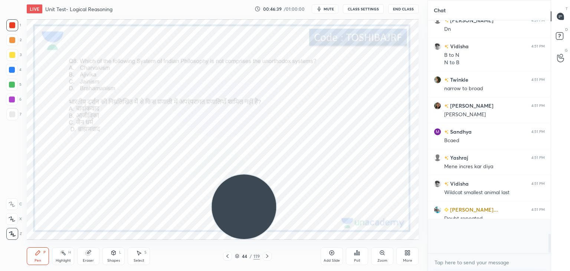
click at [380, 253] on icon at bounding box center [382, 252] width 4 height 4
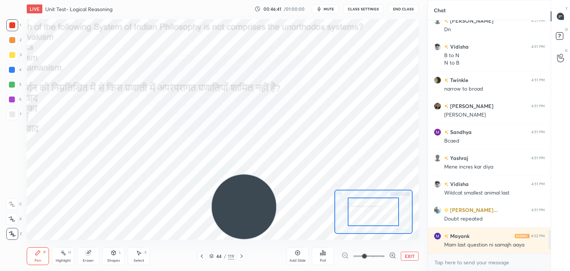
click at [403, 254] on button "EXIT" at bounding box center [410, 256] width 18 height 9
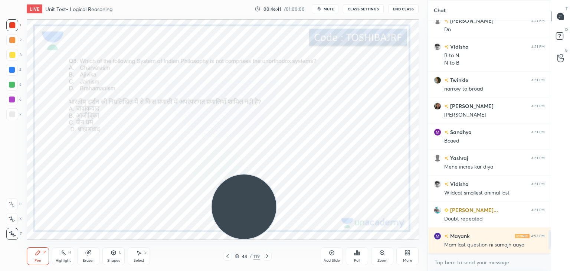
click at [357, 257] on div "Poll" at bounding box center [357, 256] width 22 height 18
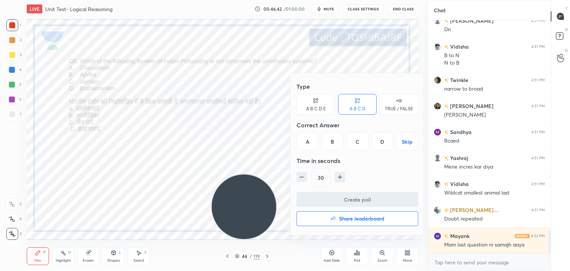
scroll to position [2165, 0]
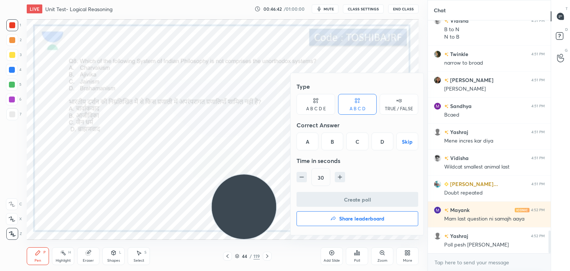
click at [382, 143] on div "D" at bounding box center [382, 141] width 22 height 18
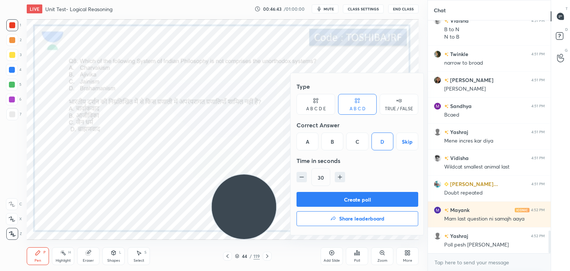
click at [383, 198] on button "Create poll" at bounding box center [357, 199] width 122 height 15
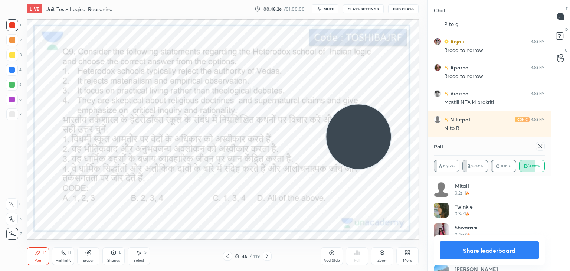
scroll to position [2755, 0]
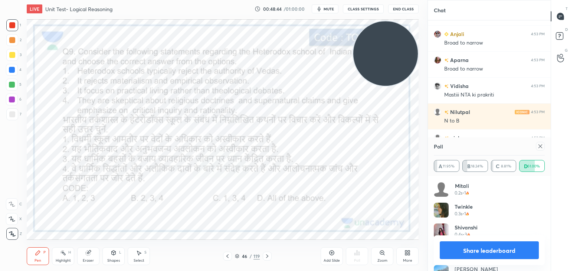
click at [89, 257] on div "Eraser" at bounding box center [88, 256] width 22 height 18
click at [15, 233] on span "Erase all" at bounding box center [11, 233] width 11 height 5
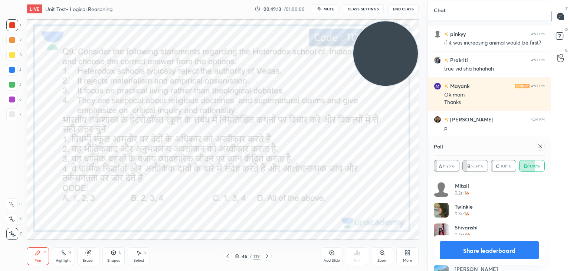
scroll to position [2911, 0]
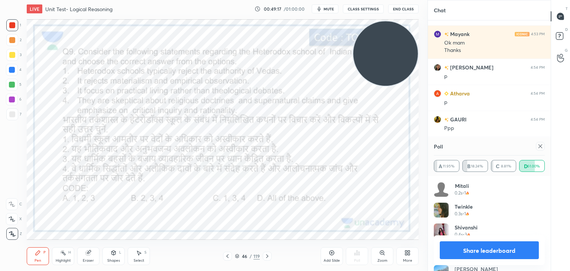
click at [541, 147] on icon at bounding box center [540, 146] width 4 height 4
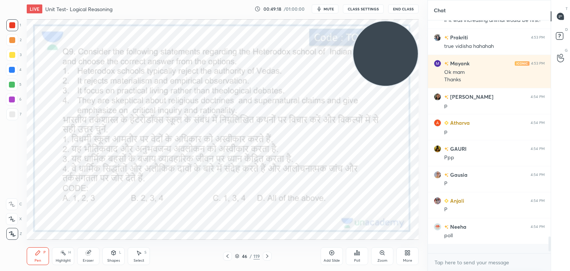
scroll to position [2872, 0]
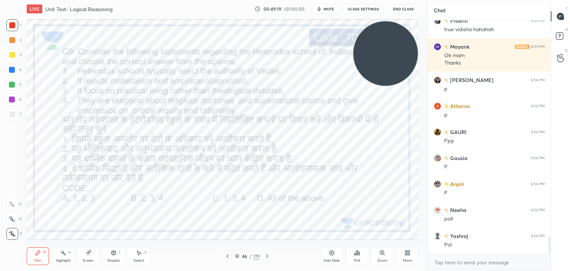
click at [357, 255] on icon at bounding box center [357, 252] width 1 height 4
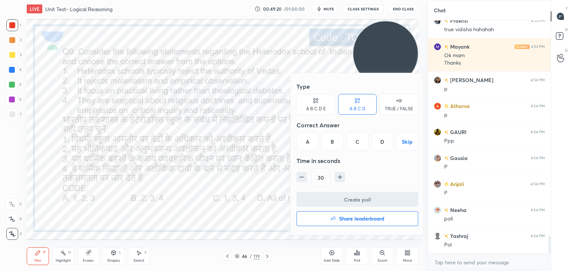
click at [361, 147] on div "C" at bounding box center [357, 141] width 22 height 18
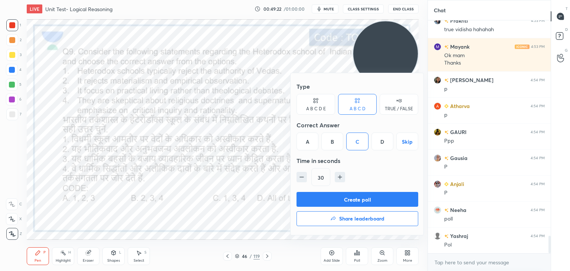
click at [341, 197] on button "Create poll" at bounding box center [357, 199] width 122 height 15
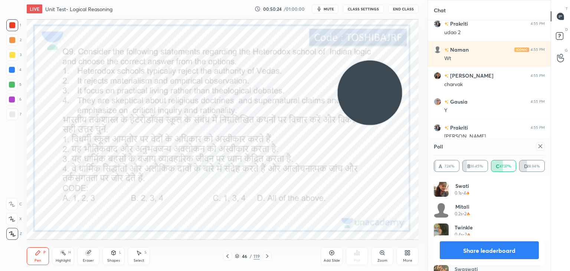
scroll to position [3150, 0]
click at [368, 88] on video at bounding box center [370, 92] width 65 height 65
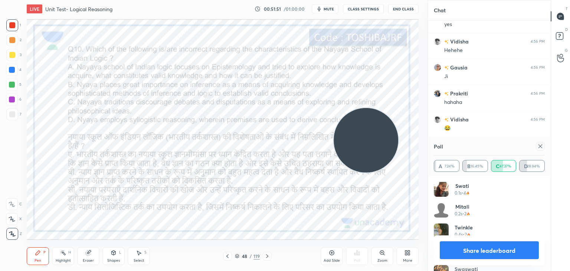
scroll to position [3442, 0]
click at [542, 143] on div at bounding box center [540, 146] width 9 height 9
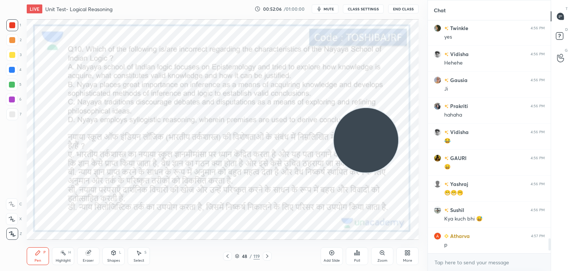
scroll to position [3429, 0]
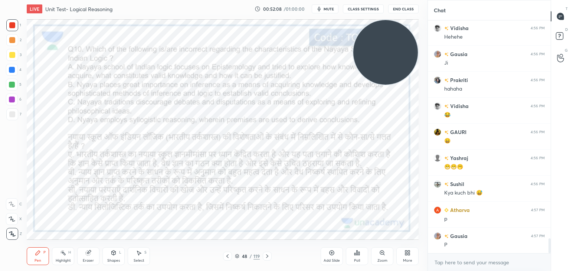
drag, startPoint x: 340, startPoint y: 141, endPoint x: 399, endPoint y: -2, distance: 154.2
click at [399, 0] on html "1 2 3 4 5 6 7 C X Z C X Z E E Erase all H H LIVE Unit Test- Logical Reasoning 0…" at bounding box center [285, 0] width 570 height 0
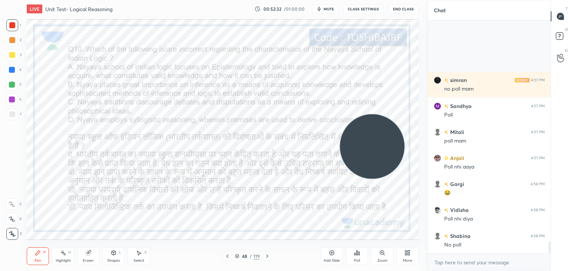
scroll to position [4397, 0]
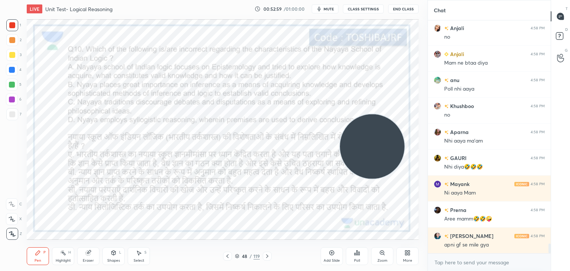
click at [352, 253] on div "Poll" at bounding box center [357, 256] width 22 height 18
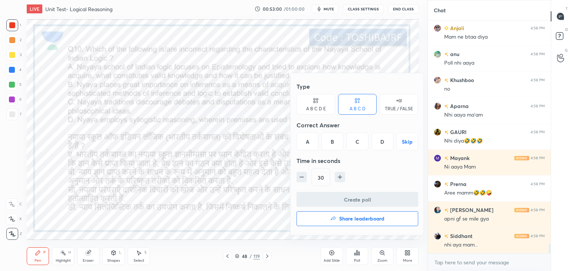
click at [202, 251] on div at bounding box center [285, 135] width 570 height 271
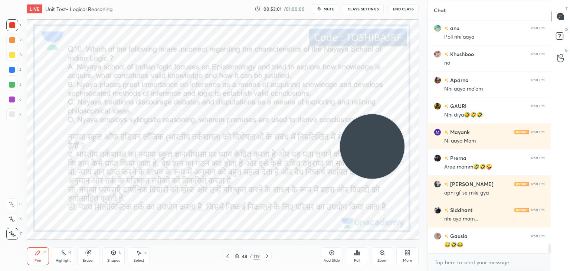
click at [81, 256] on div "Eraser" at bounding box center [88, 256] width 22 height 18
click at [12, 234] on span "Erase all" at bounding box center [11, 233] width 11 height 5
click at [358, 253] on icon at bounding box center [358, 253] width 1 height 3
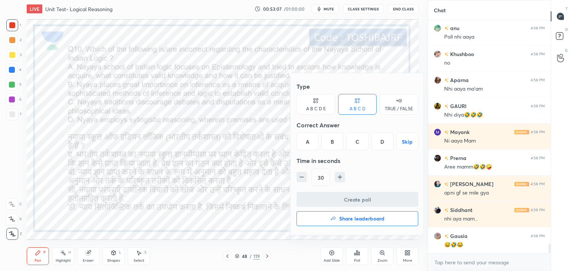
click at [357, 141] on div "C" at bounding box center [357, 141] width 22 height 18
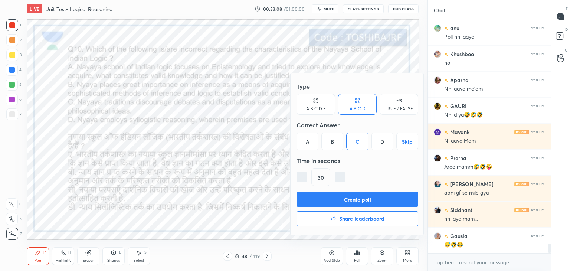
click at [341, 199] on button "Create poll" at bounding box center [357, 199] width 122 height 15
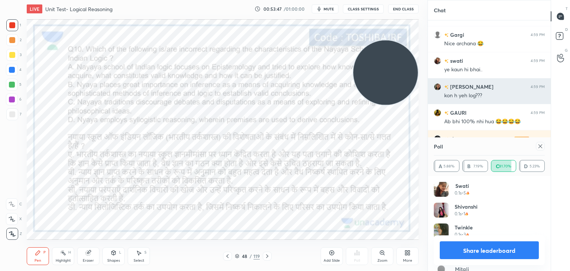
drag, startPoint x: 382, startPoint y: 154, endPoint x: 436, endPoint y: 81, distance: 91.6
click at [436, 81] on div "1 2 3 4 5 6 7 C X Z C X Z E E Erase all H H LIVE Unit Test- Logical Reasoning 0…" at bounding box center [285, 135] width 570 height 271
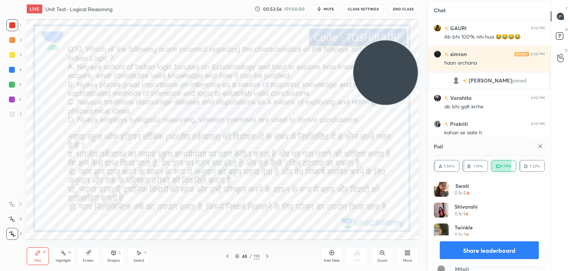
click at [542, 149] on icon at bounding box center [540, 146] width 6 height 6
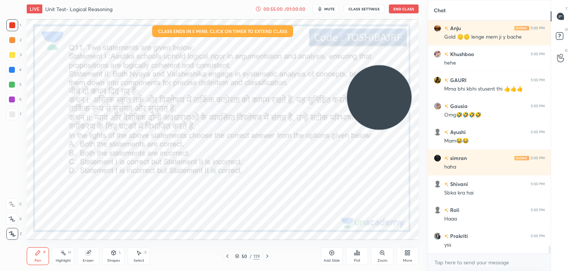
drag, startPoint x: 378, startPoint y: 93, endPoint x: 372, endPoint y: 118, distance: 25.6
click at [372, 118] on video at bounding box center [379, 97] width 65 height 65
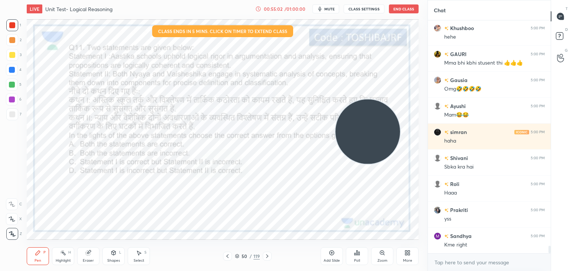
drag, startPoint x: 382, startPoint y: 109, endPoint x: 371, endPoint y: 143, distance: 36.1
click at [371, 143] on video at bounding box center [367, 131] width 65 height 65
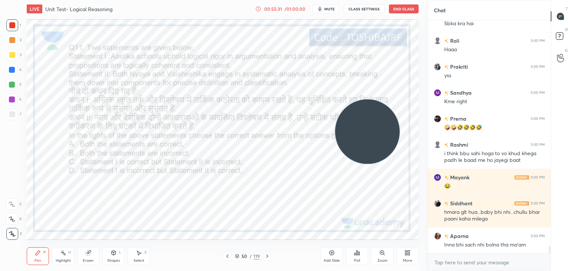
scroll to position [7375, 0]
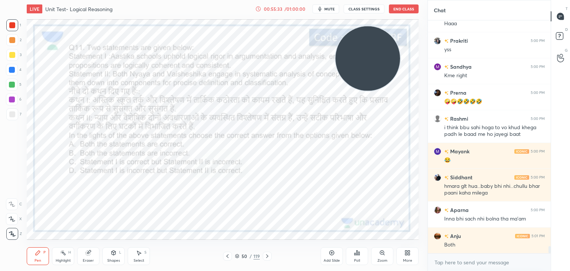
drag, startPoint x: 378, startPoint y: 155, endPoint x: 378, endPoint y: 82, distance: 73.1
click at [378, 82] on video at bounding box center [367, 58] width 65 height 65
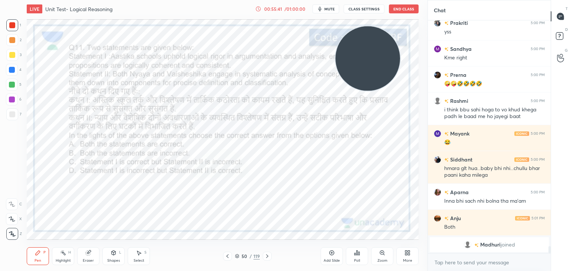
click at [357, 251] on icon at bounding box center [357, 252] width 1 height 4
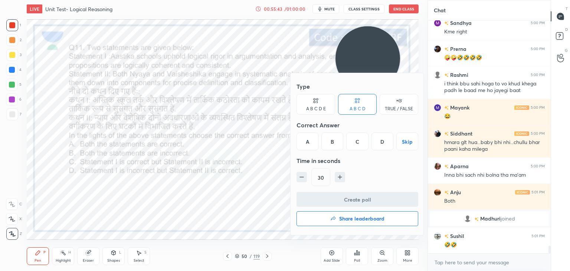
scroll to position [7207, 0]
click at [310, 143] on div "A" at bounding box center [307, 141] width 22 height 18
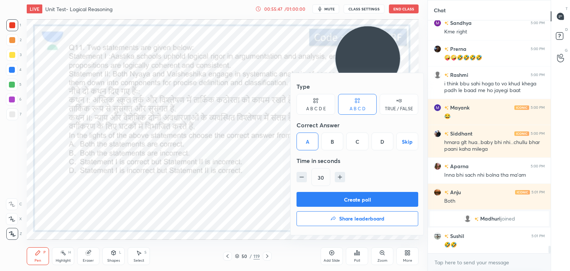
scroll to position [7233, 0]
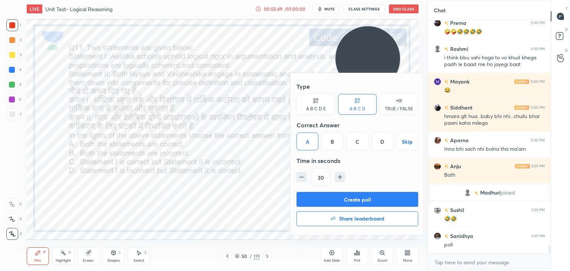
click at [324, 198] on button "Create poll" at bounding box center [357, 199] width 122 height 15
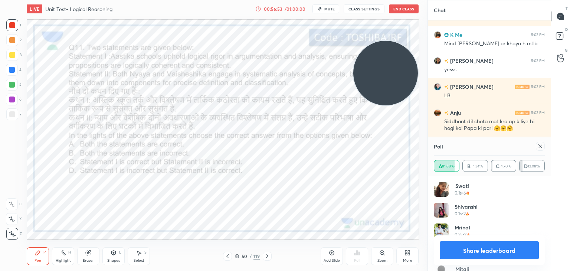
scroll to position [3, 2]
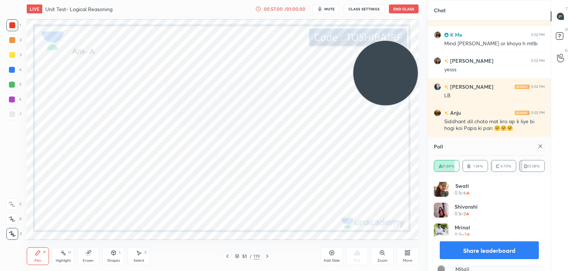
click at [235, 259] on div "51 / 119" at bounding box center [247, 256] width 25 height 7
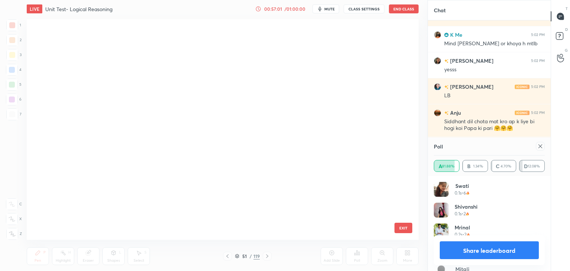
scroll to position [218, 388]
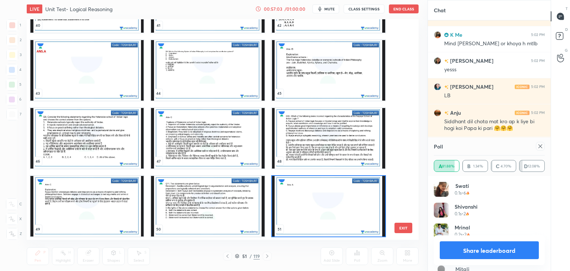
drag, startPoint x: 401, startPoint y: 95, endPoint x: 402, endPoint y: 103, distance: 7.5
click at [402, 103] on div "37 38 39 40 41 42 43 44 45 46 47 48 49 50 51" at bounding box center [216, 129] width 379 height 220
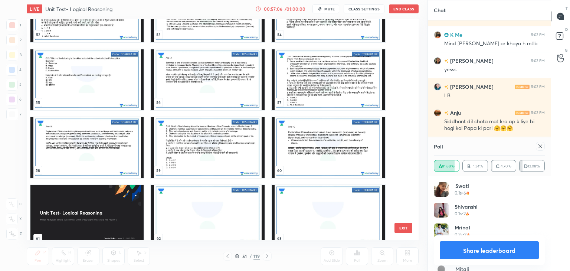
scroll to position [8177, 0]
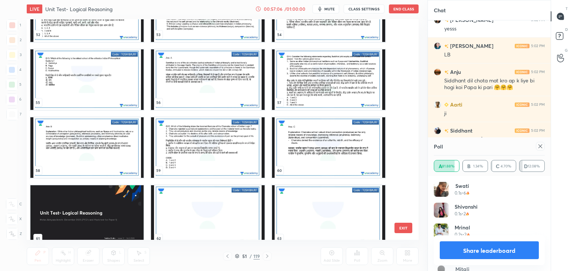
click at [86, 110] on div "55" at bounding box center [87, 80] width 121 height 68
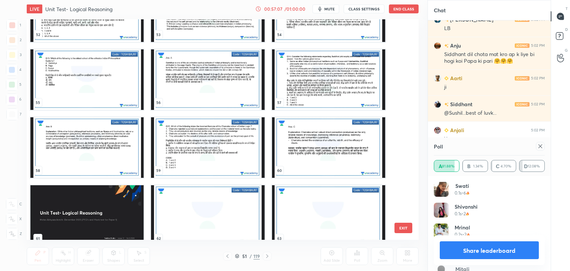
click at [99, 100] on img "grid" at bounding box center [86, 79] width 113 height 60
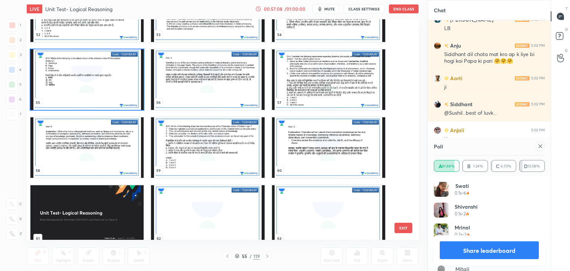
scroll to position [8229, 0]
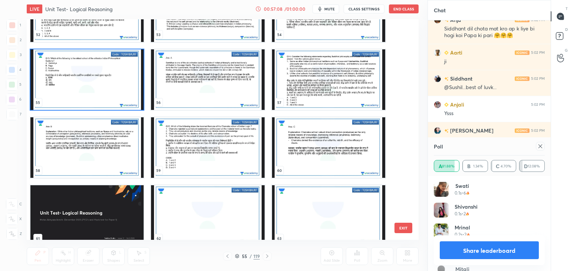
click at [99, 100] on img "grid" at bounding box center [86, 79] width 113 height 60
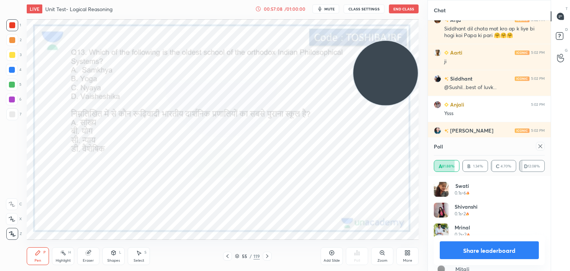
click at [99, 100] on img "grid" at bounding box center [86, 79] width 113 height 60
click at [375, 79] on video at bounding box center [385, 73] width 65 height 65
click at [541, 144] on icon at bounding box center [540, 146] width 6 height 6
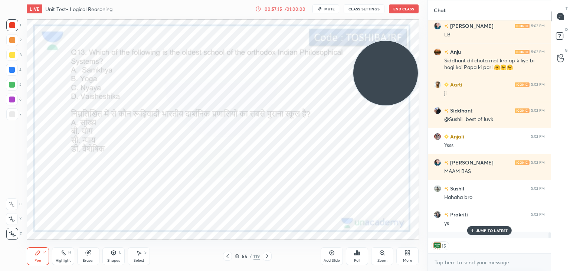
scroll to position [216, 121]
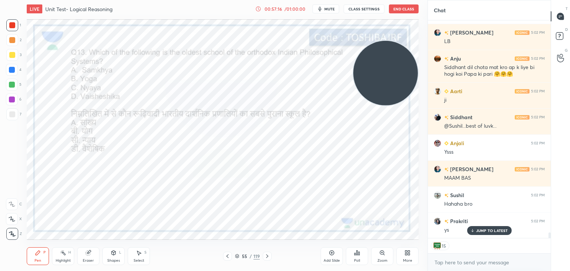
click at [354, 253] on icon at bounding box center [357, 253] width 6 height 6
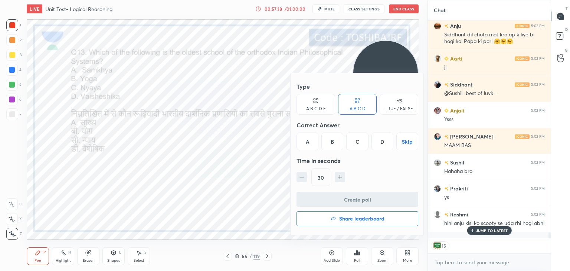
click at [305, 150] on div "Type A B C D E A B C D TRUE / FALSE Correct Answer A B C D Skip Time in seconds…" at bounding box center [357, 135] width 122 height 113
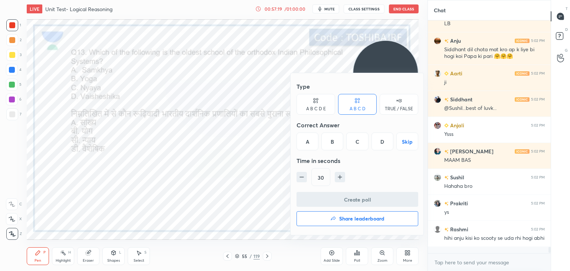
click at [306, 147] on div "A" at bounding box center [307, 141] width 22 height 18
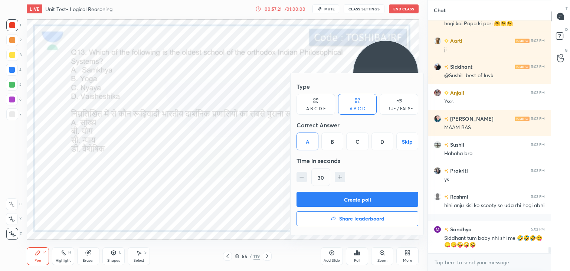
click at [314, 199] on button "Create poll" at bounding box center [357, 199] width 122 height 15
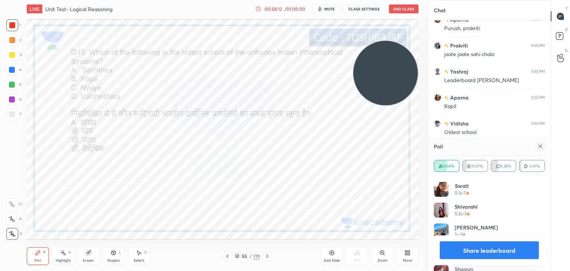
click at [539, 147] on icon at bounding box center [540, 146] width 6 height 6
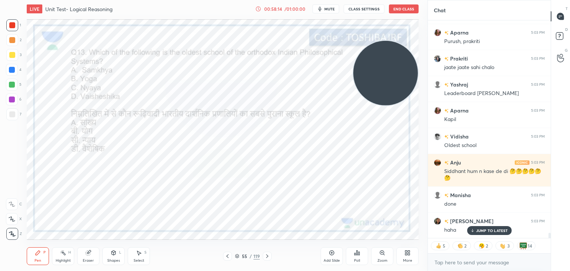
click at [358, 255] on icon at bounding box center [357, 253] width 6 height 6
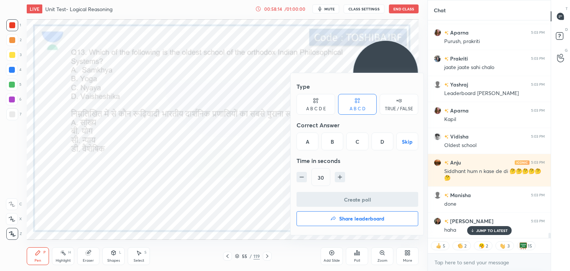
click at [343, 185] on div "30" at bounding box center [357, 177] width 122 height 18
click at [232, 156] on div at bounding box center [285, 135] width 570 height 271
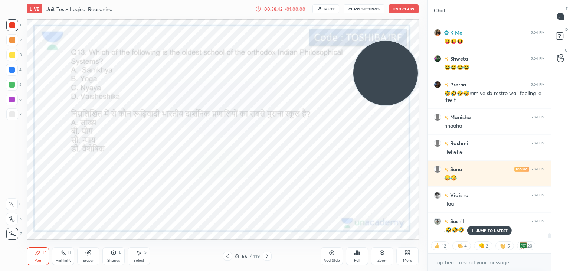
click at [356, 252] on icon at bounding box center [357, 253] width 6 height 6
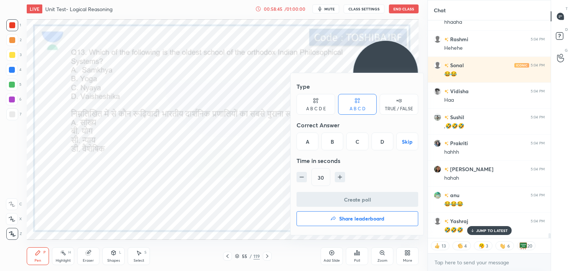
click at [345, 219] on h4 "Share leaderboard" at bounding box center [361, 218] width 45 height 5
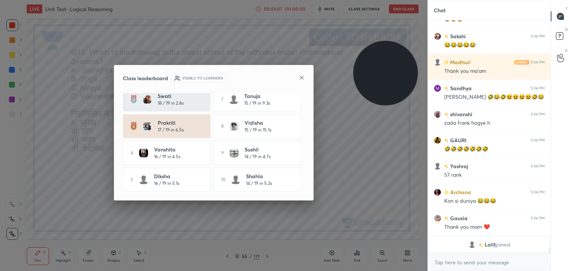
click at [301, 78] on icon at bounding box center [302, 78] width 4 height 4
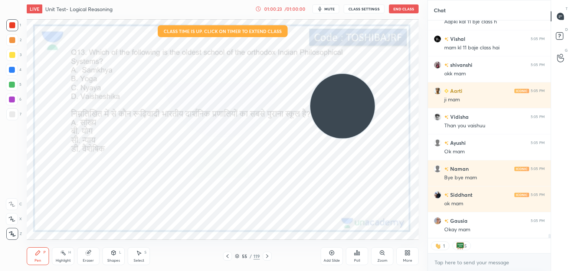
drag, startPoint x: 384, startPoint y: 95, endPoint x: 341, endPoint y: 128, distance: 54.5
click at [341, 128] on video at bounding box center [342, 106] width 65 height 65
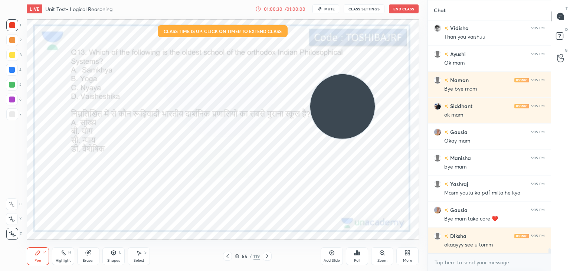
click at [409, 7] on button "End Class" at bounding box center [404, 8] width 30 height 9
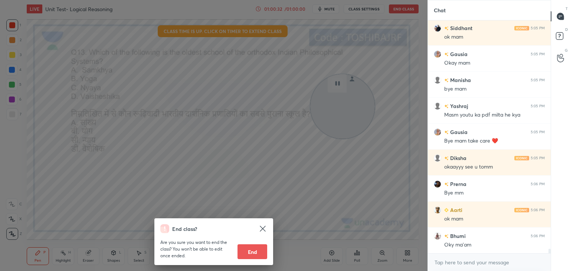
click at [251, 253] on button "End" at bounding box center [252, 251] width 30 height 15
type textarea "x"
